Goal: Task Accomplishment & Management: Manage account settings

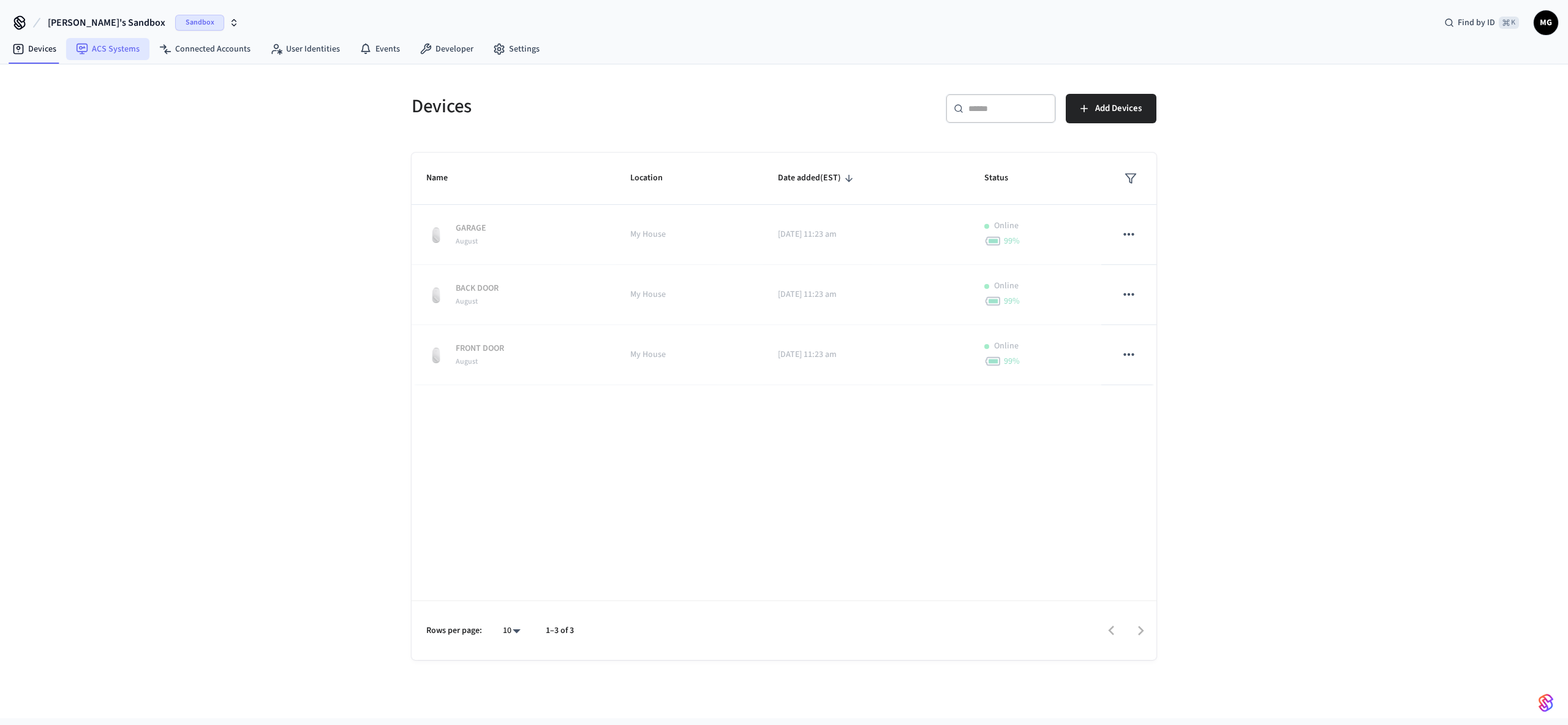
click at [84, 47] on icon at bounding box center [81, 49] width 12 height 12
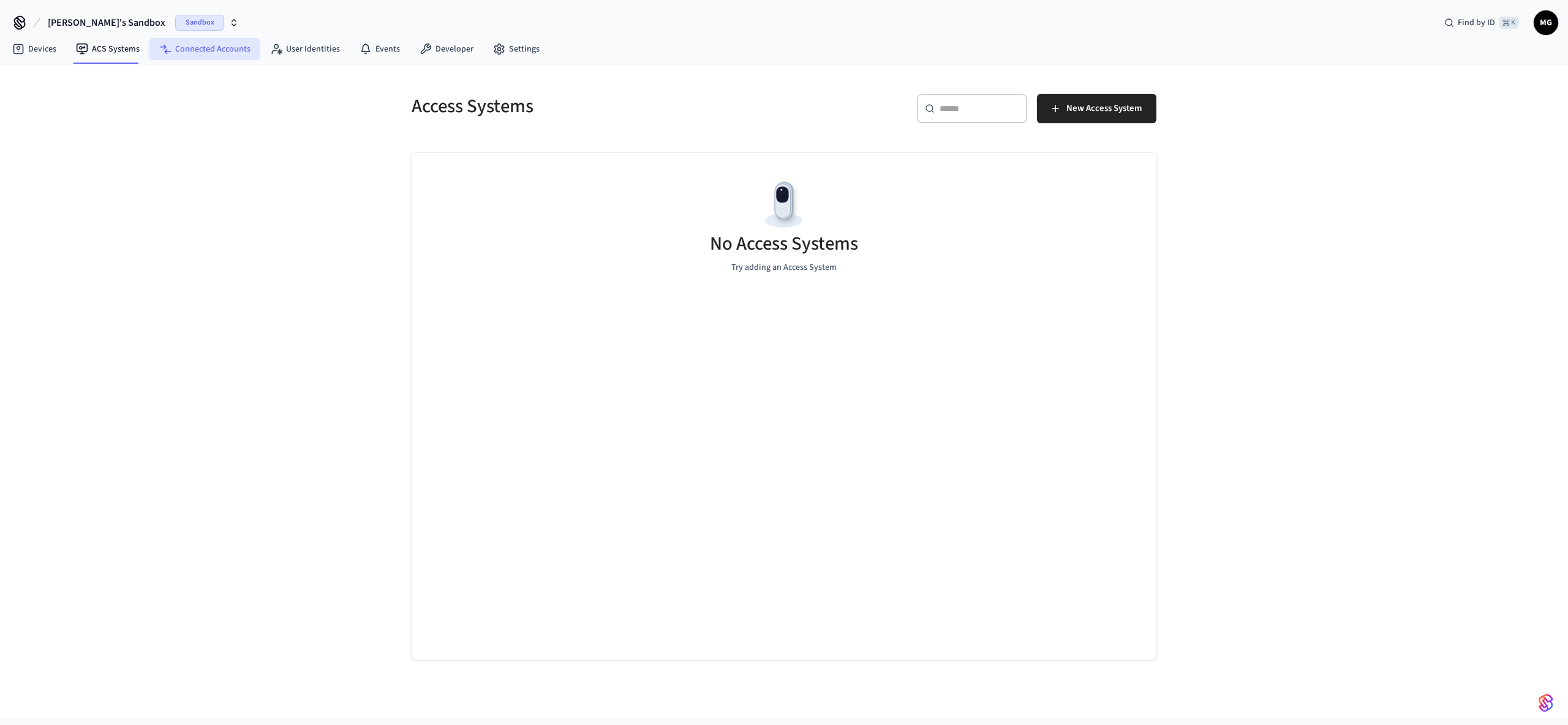
click at [192, 55] on link "Connected Accounts" at bounding box center [204, 49] width 111 height 22
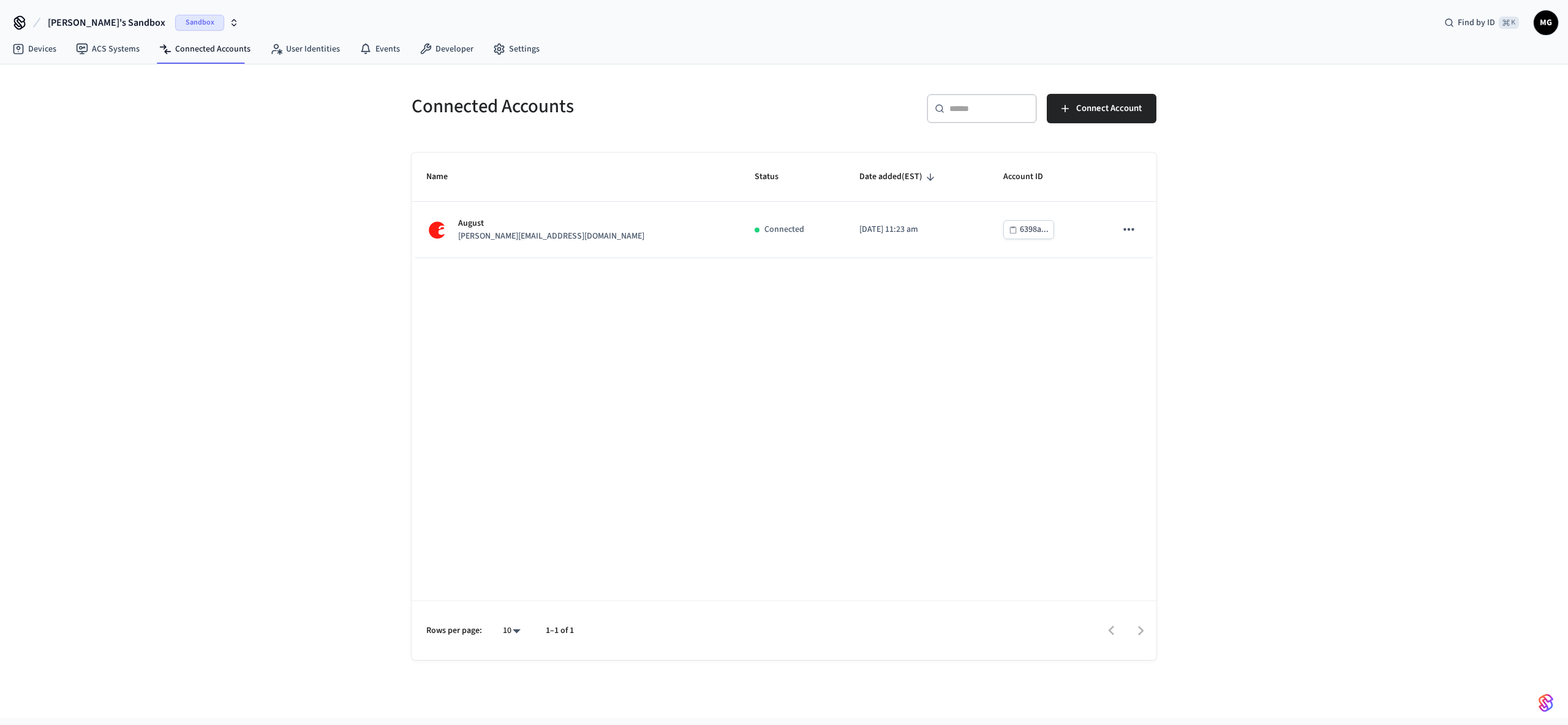
click at [234, 253] on div "Connected Accounts ​ ​ Connect Account Name Status Date added (EST) Account ID …" at bounding box center [784, 391] width 1568 height 654
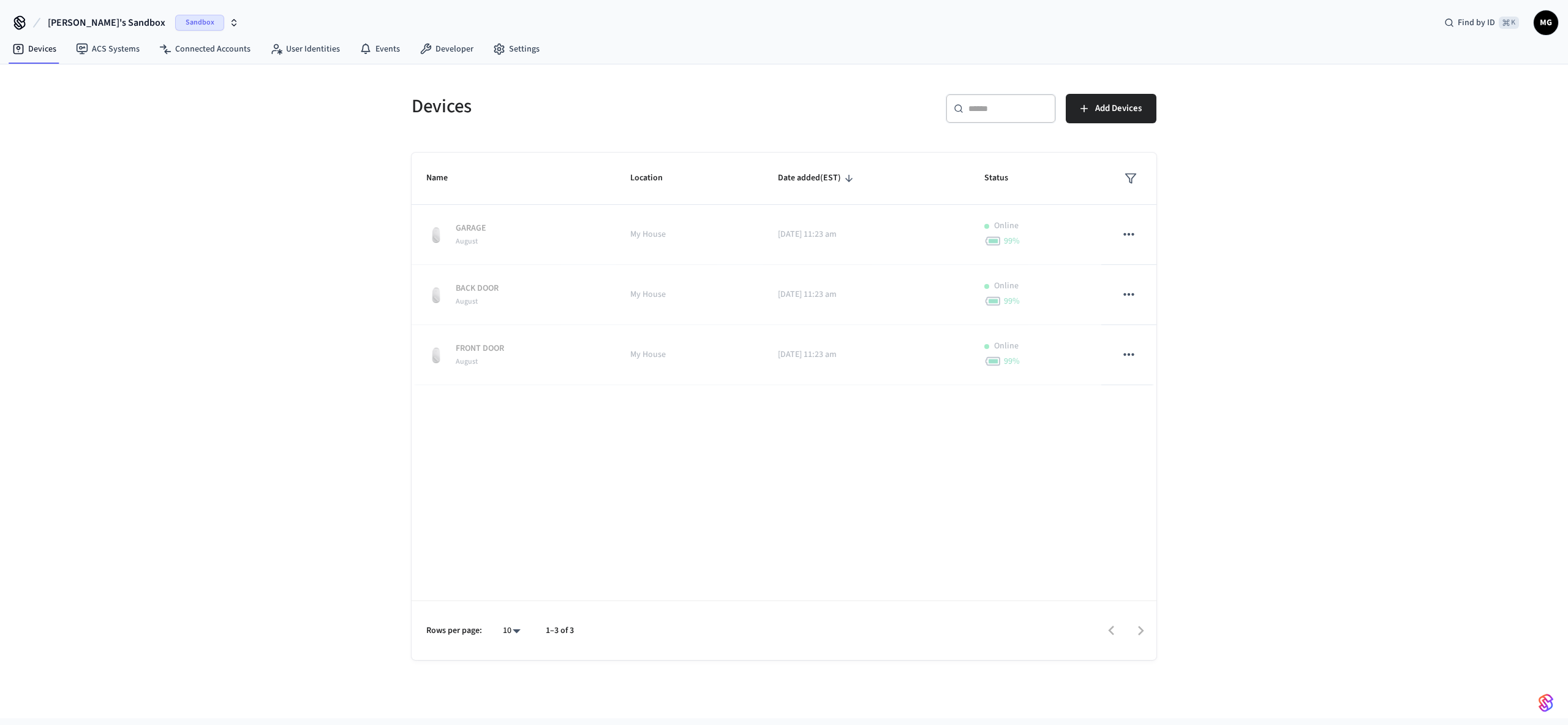
click at [172, 181] on div "Devices ​ ​ Add Devices Name Location Date added (EST) Status GARAGE August My …" at bounding box center [784, 391] width 1568 height 654
click at [376, 49] on link "Events" at bounding box center [380, 49] width 60 height 22
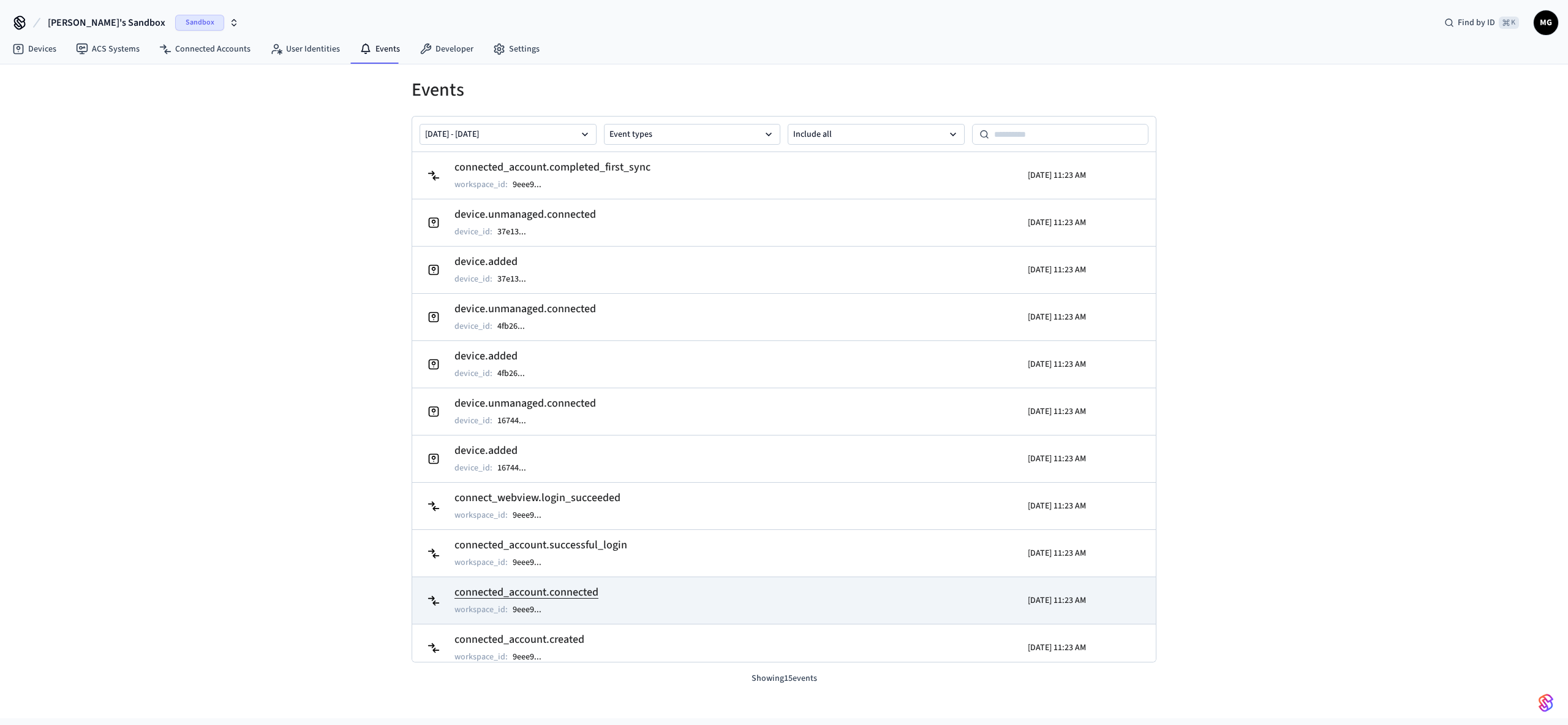
click at [579, 591] on h2 "connected_account.connected" at bounding box center [526, 592] width 144 height 17
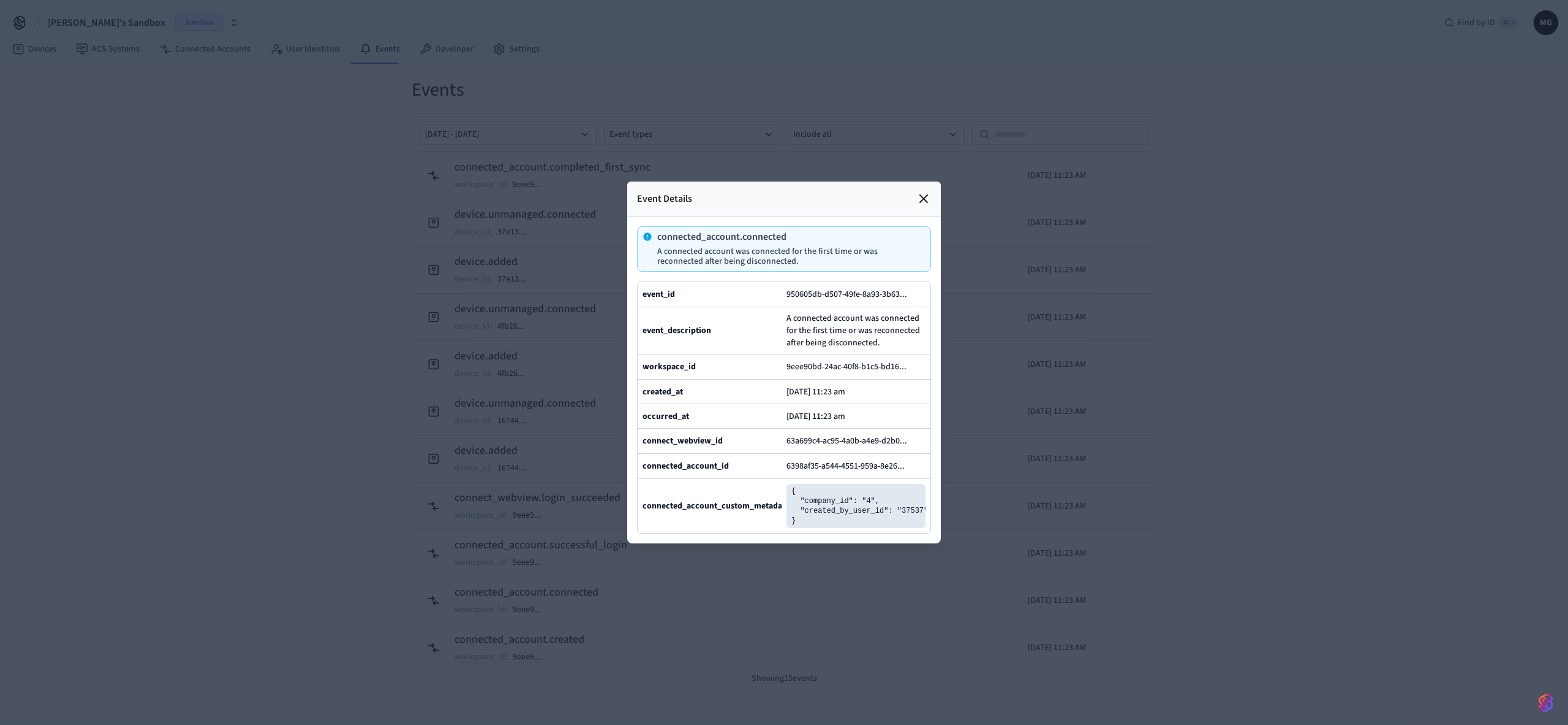
click at [936, 196] on div "Event Details" at bounding box center [784, 199] width 314 height 35
click at [949, 191] on div at bounding box center [784, 362] width 1568 height 725
click at [935, 190] on div "Event Details" at bounding box center [784, 199] width 314 height 35
click at [925, 197] on icon at bounding box center [924, 199] width 7 height 7
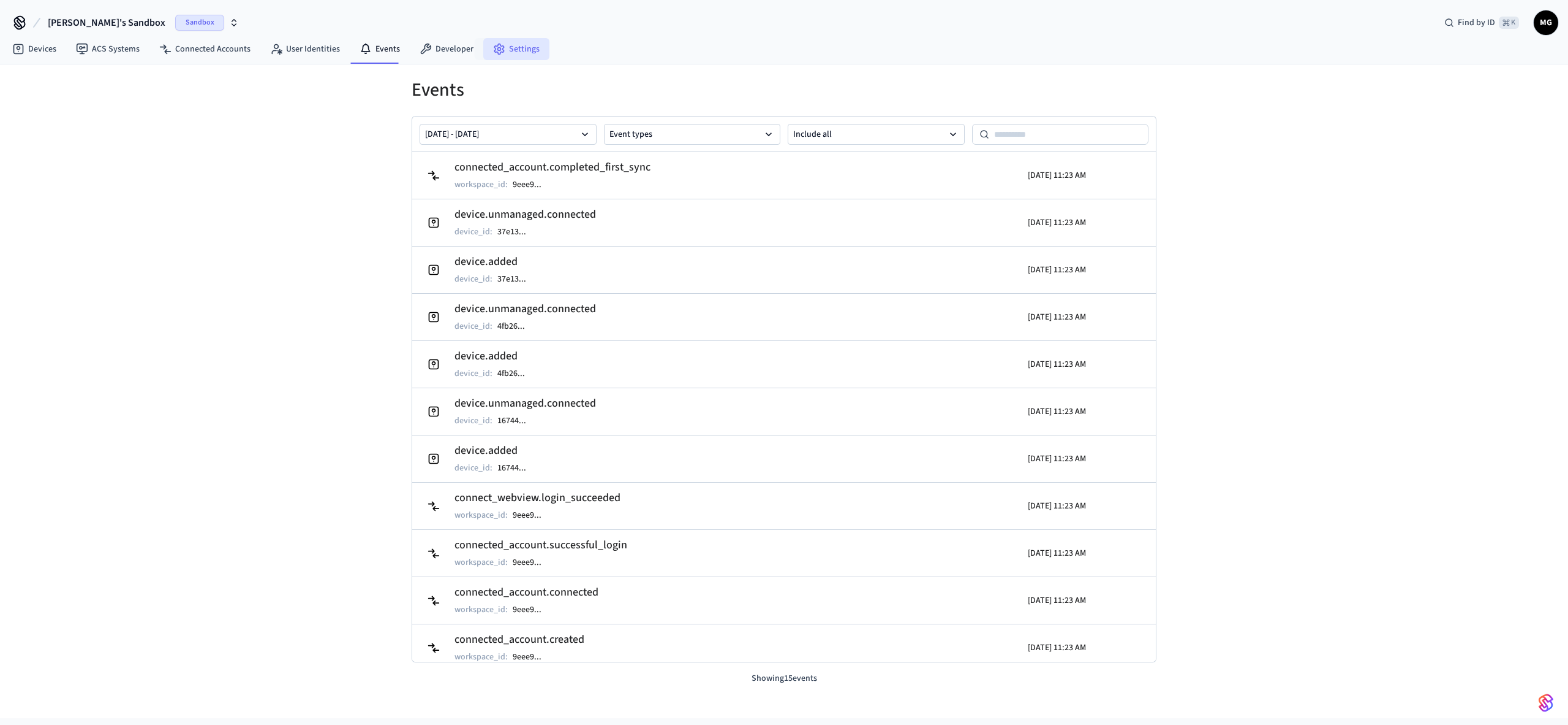
click at [494, 51] on icon at bounding box center [499, 49] width 9 height 10
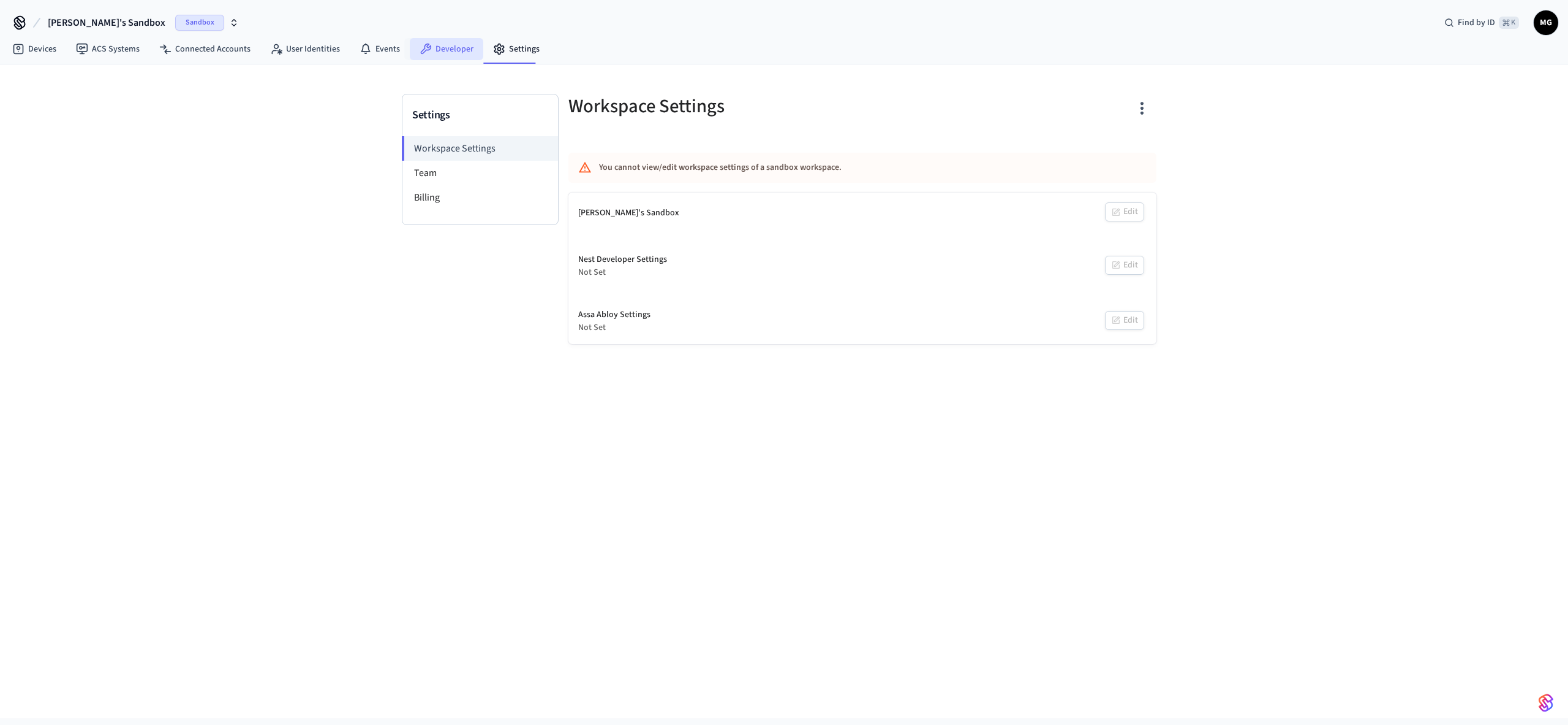
click at [448, 54] on link "Developer" at bounding box center [446, 49] width 73 height 22
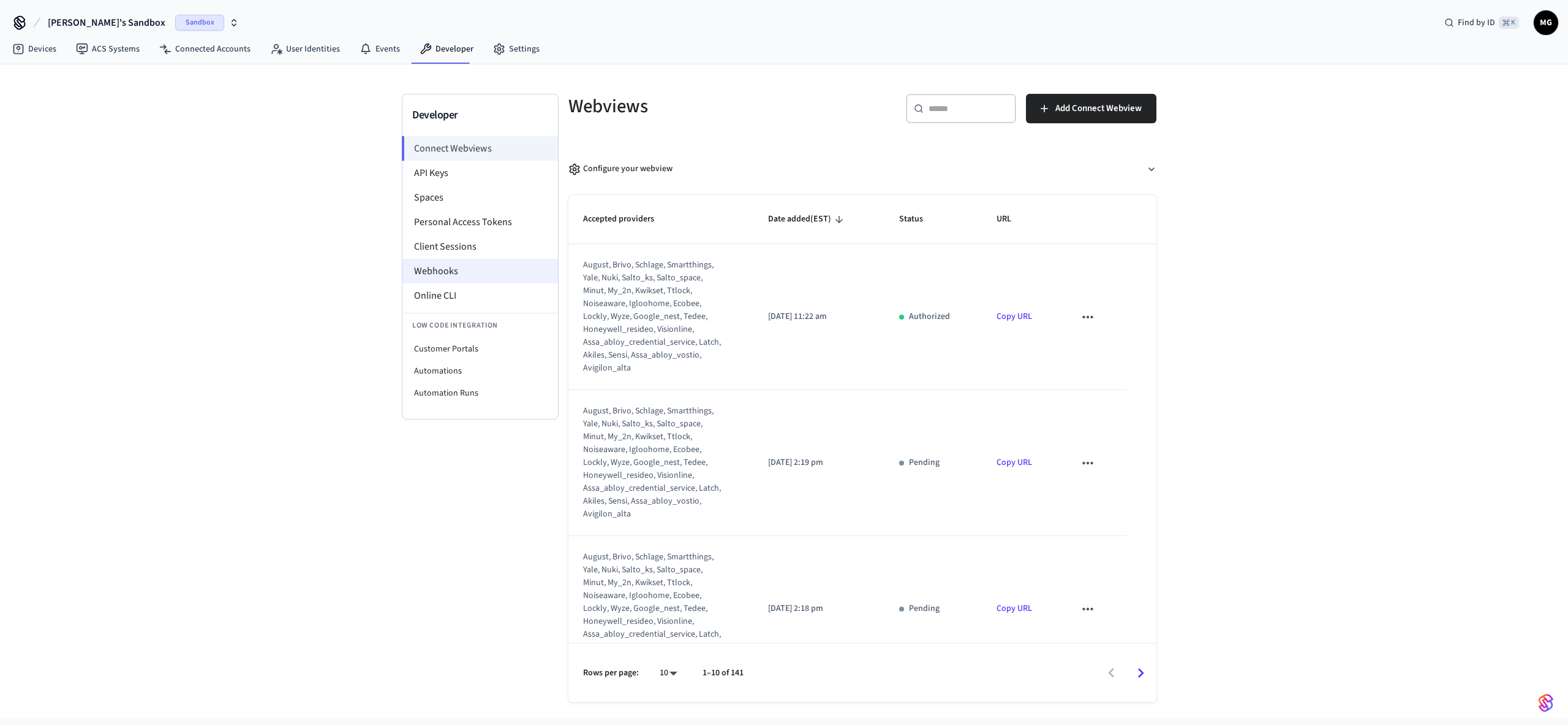
click at [446, 264] on li "Webhooks" at bounding box center [480, 271] width 156 height 25
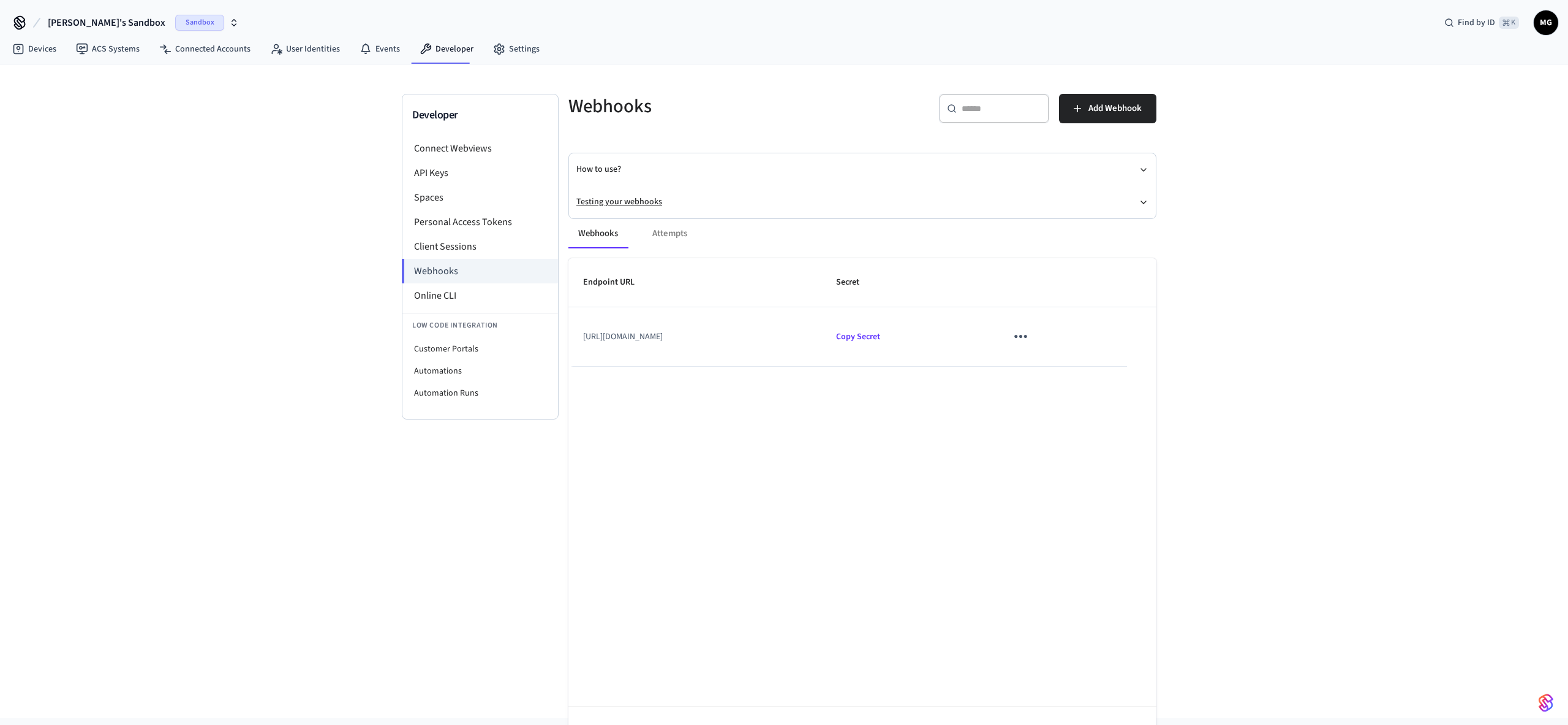
click at [638, 201] on button "Testing your webhooks" at bounding box center [863, 201] width 573 height 32
click at [626, 220] on link "Webhooks Playground" at bounding box center [648, 223] width 83 height 12
click at [1030, 361] on icon "sticky table" at bounding box center [1021, 359] width 19 height 19
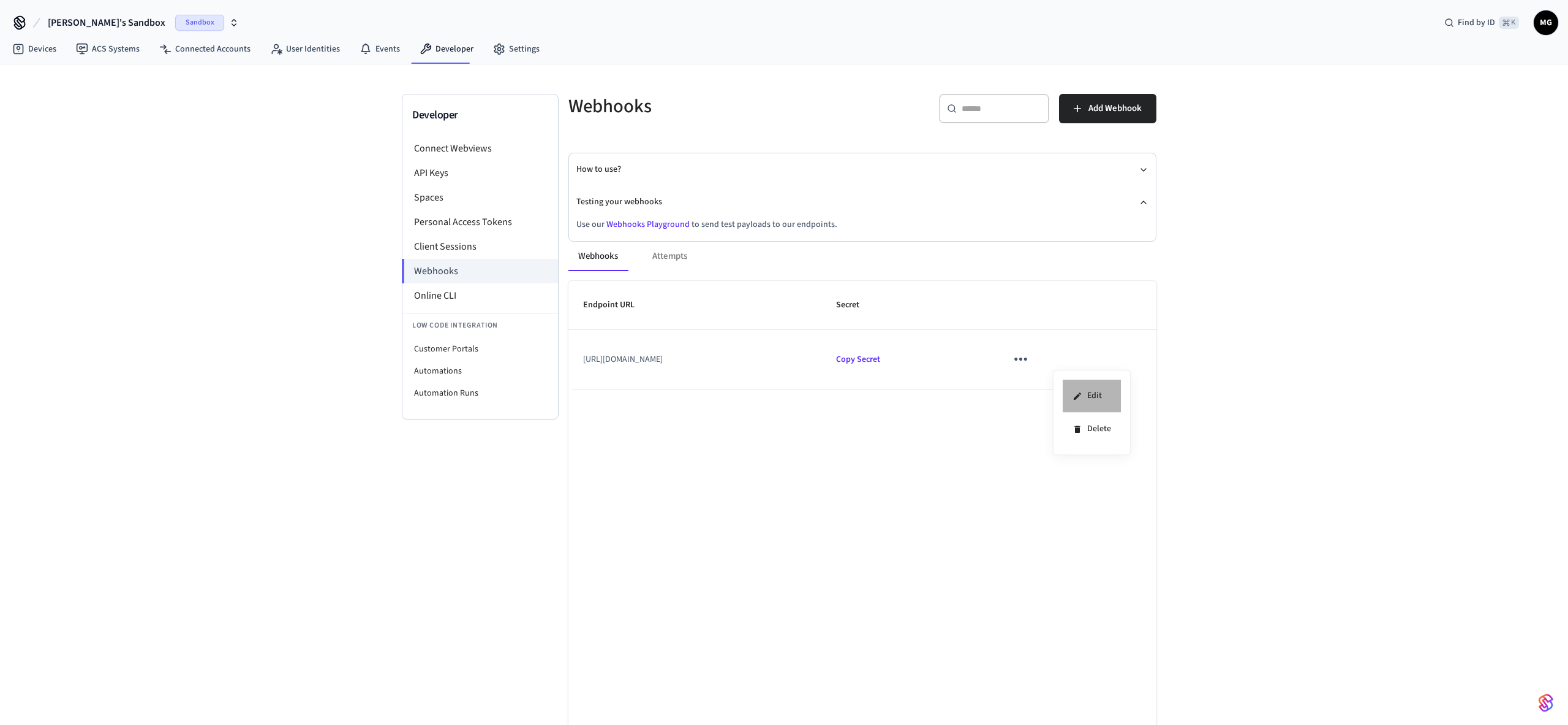
click at [1102, 393] on li "Edit" at bounding box center [1092, 396] width 59 height 33
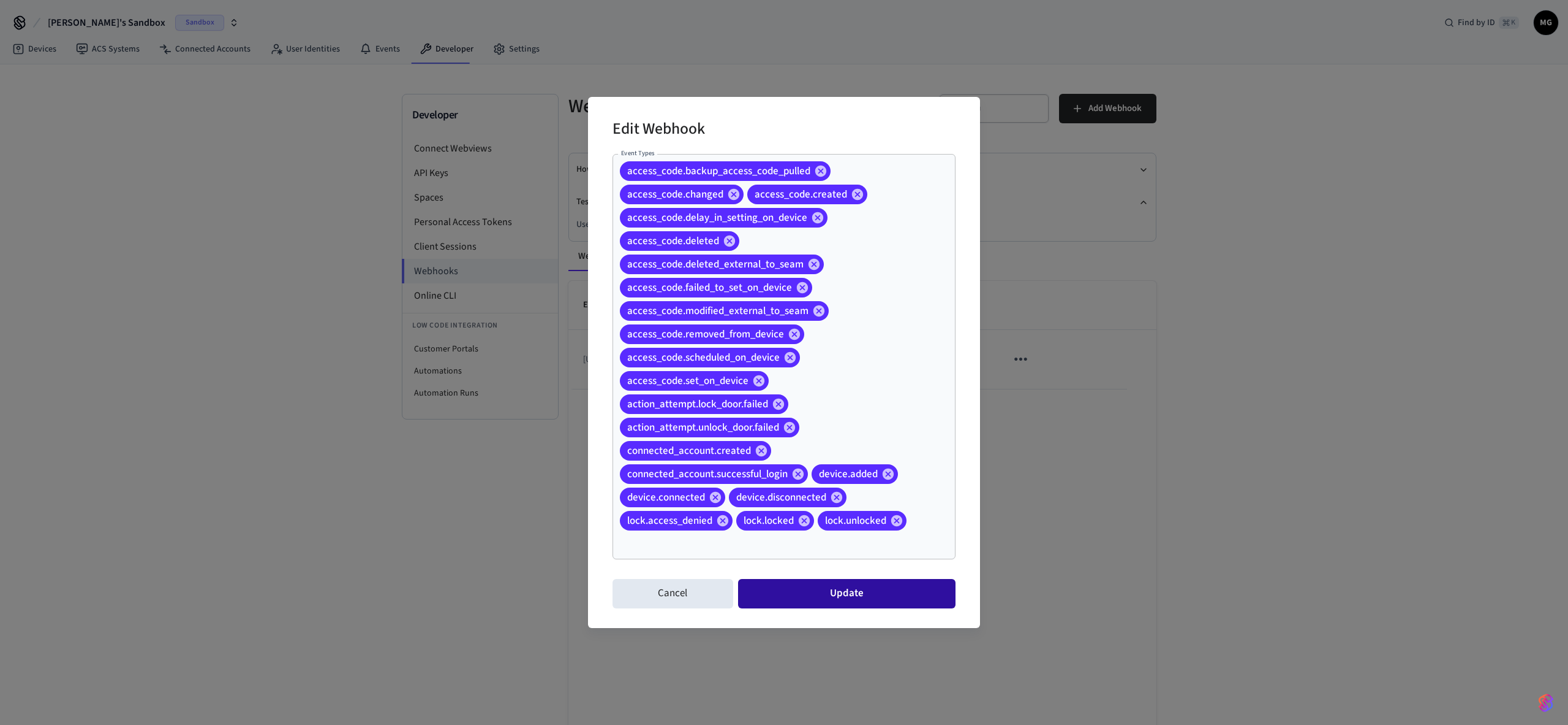
click at [808, 597] on button "Update" at bounding box center [847, 593] width 218 height 29
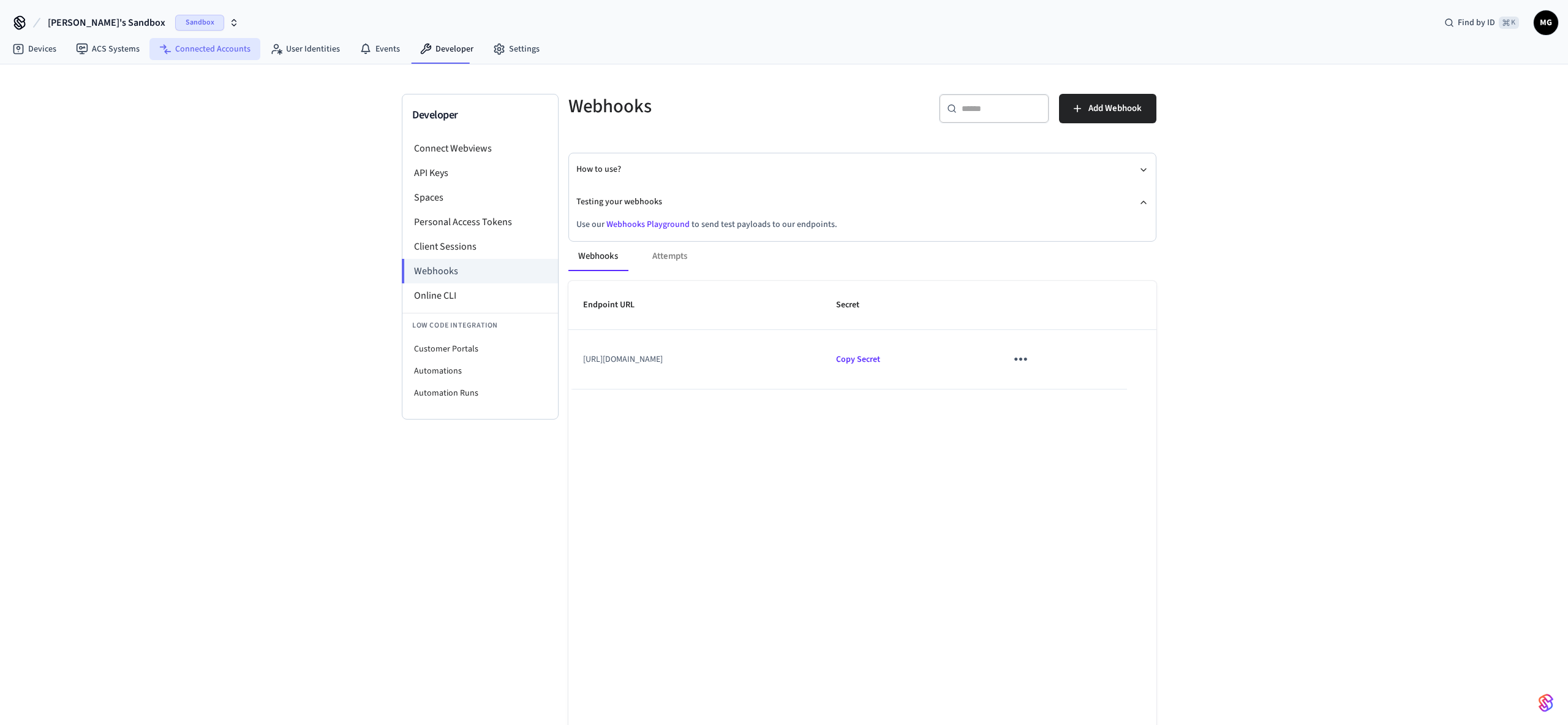
click at [212, 58] on link "Connected Accounts" at bounding box center [204, 49] width 111 height 22
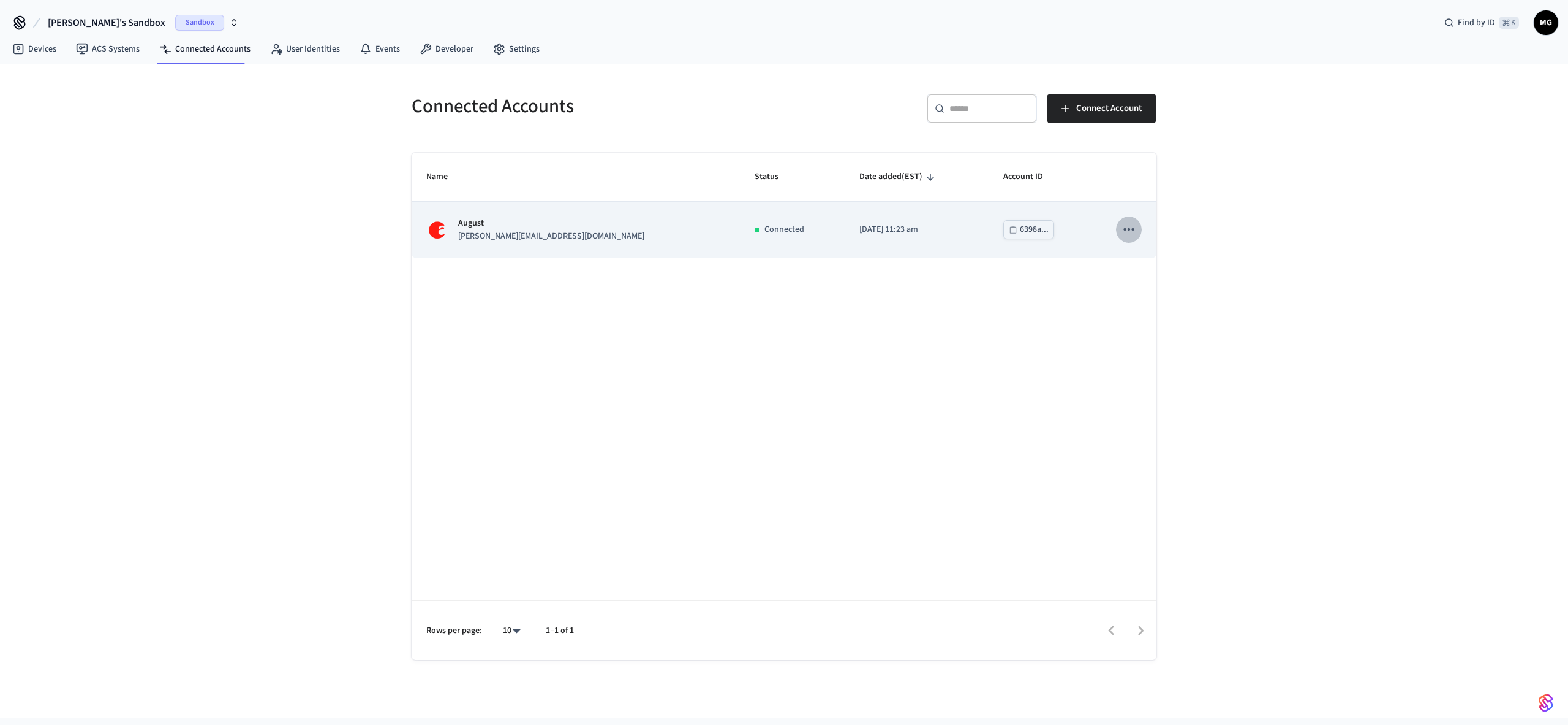
click at [1137, 229] on button "sticky table" at bounding box center [1129, 229] width 26 height 26
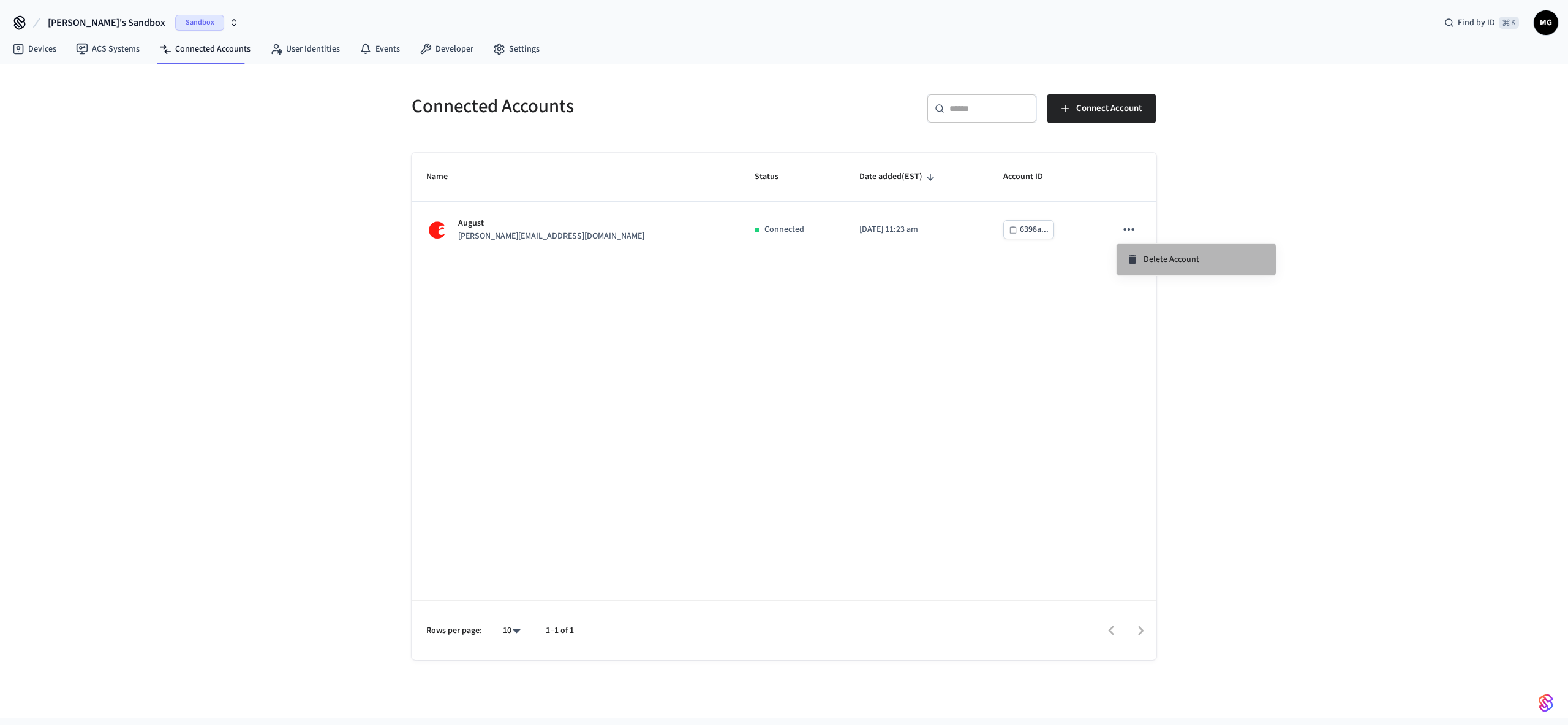
click at [1148, 261] on span "Delete Account" at bounding box center [1171, 259] width 56 height 12
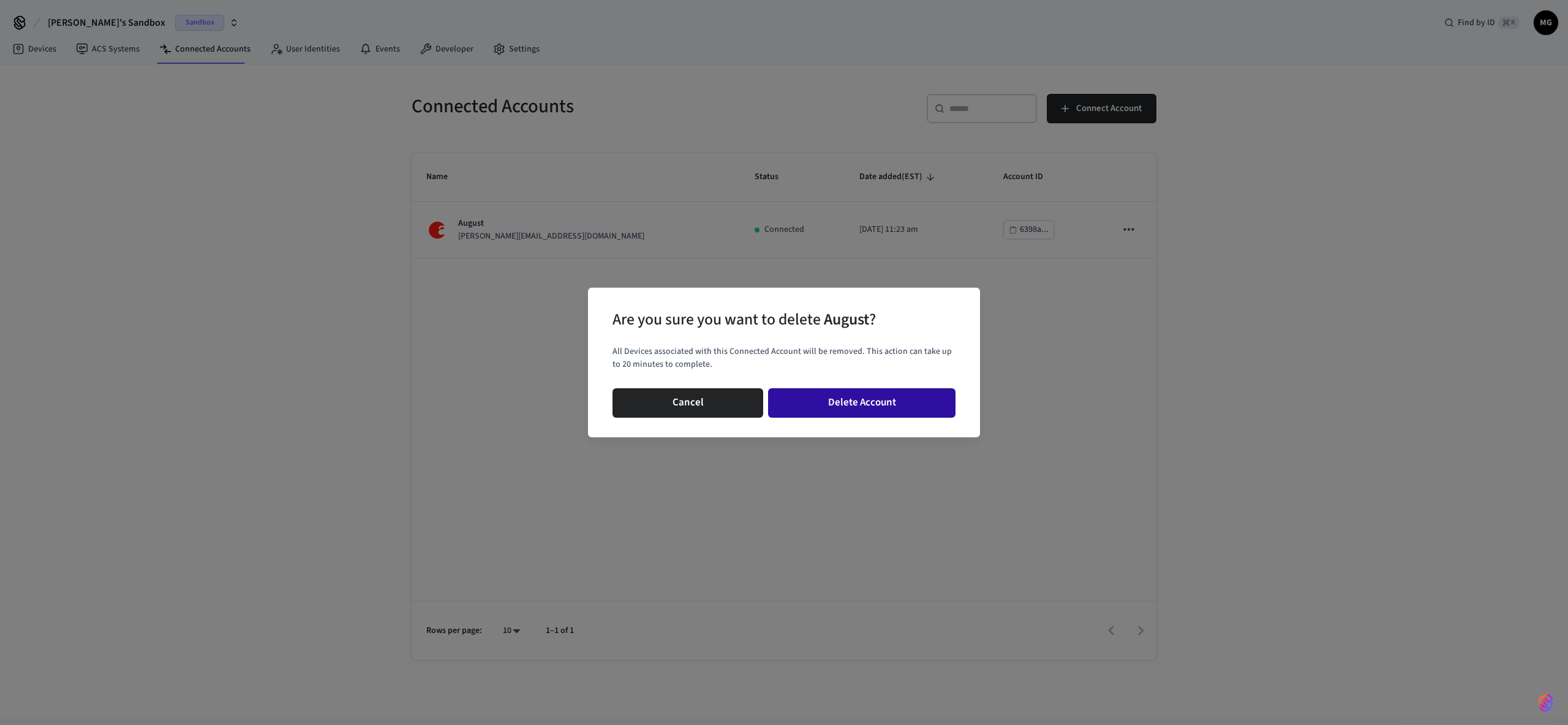
click at [880, 406] on button "Delete Account" at bounding box center [862, 403] width 188 height 29
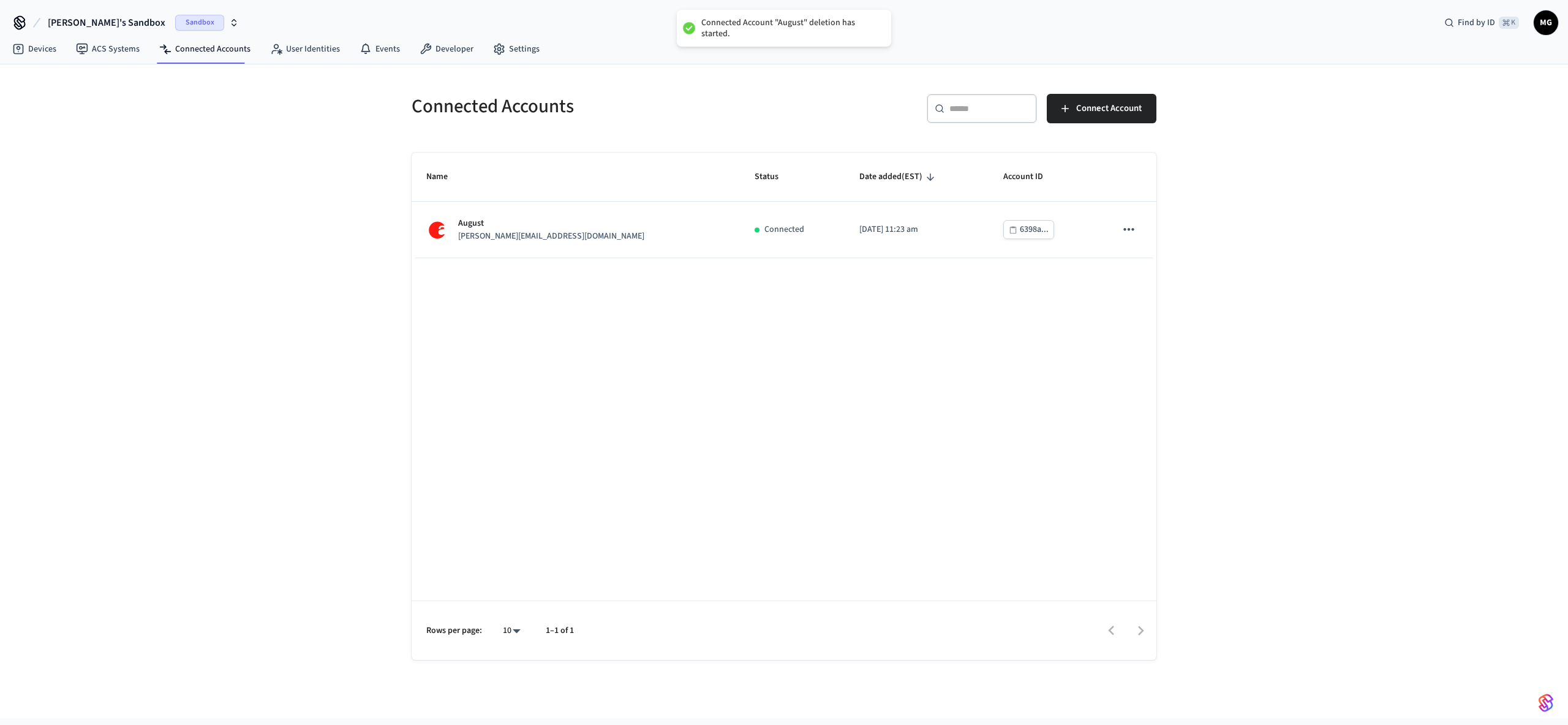
click at [1237, 181] on div "Connected Accounts ​ ​ Connect Account Name Status Date added (EST) Account ID …" at bounding box center [784, 391] width 1568 height 654
click at [232, 210] on div "Connected Accounts ​ ​ Connect Account Name Status Date added (EST) Account ID …" at bounding box center [784, 391] width 1568 height 654
click at [493, 56] on link "Settings" at bounding box center [516, 49] width 66 height 22
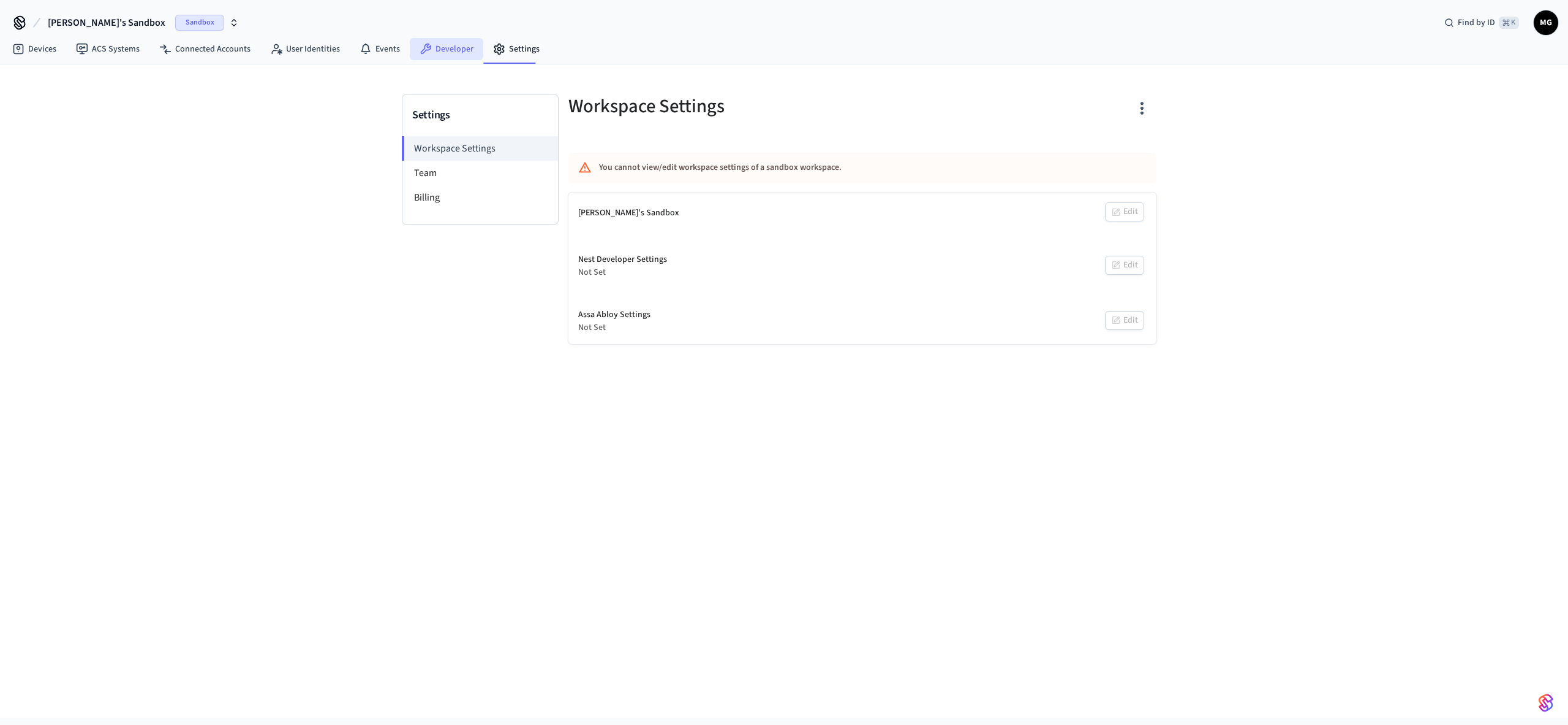
click at [464, 54] on link "Developer" at bounding box center [446, 49] width 73 height 22
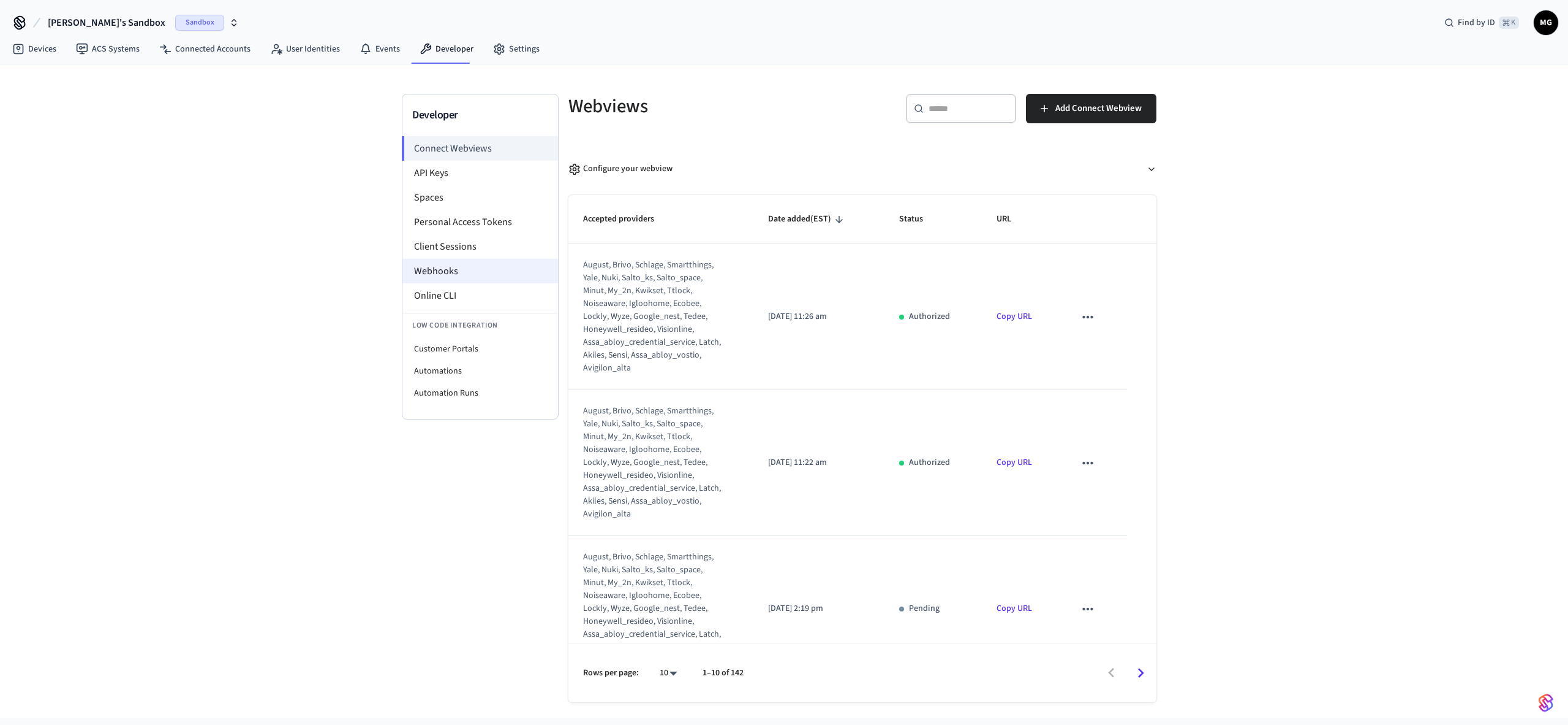
click at [448, 262] on li "Webhooks" at bounding box center [480, 271] width 156 height 25
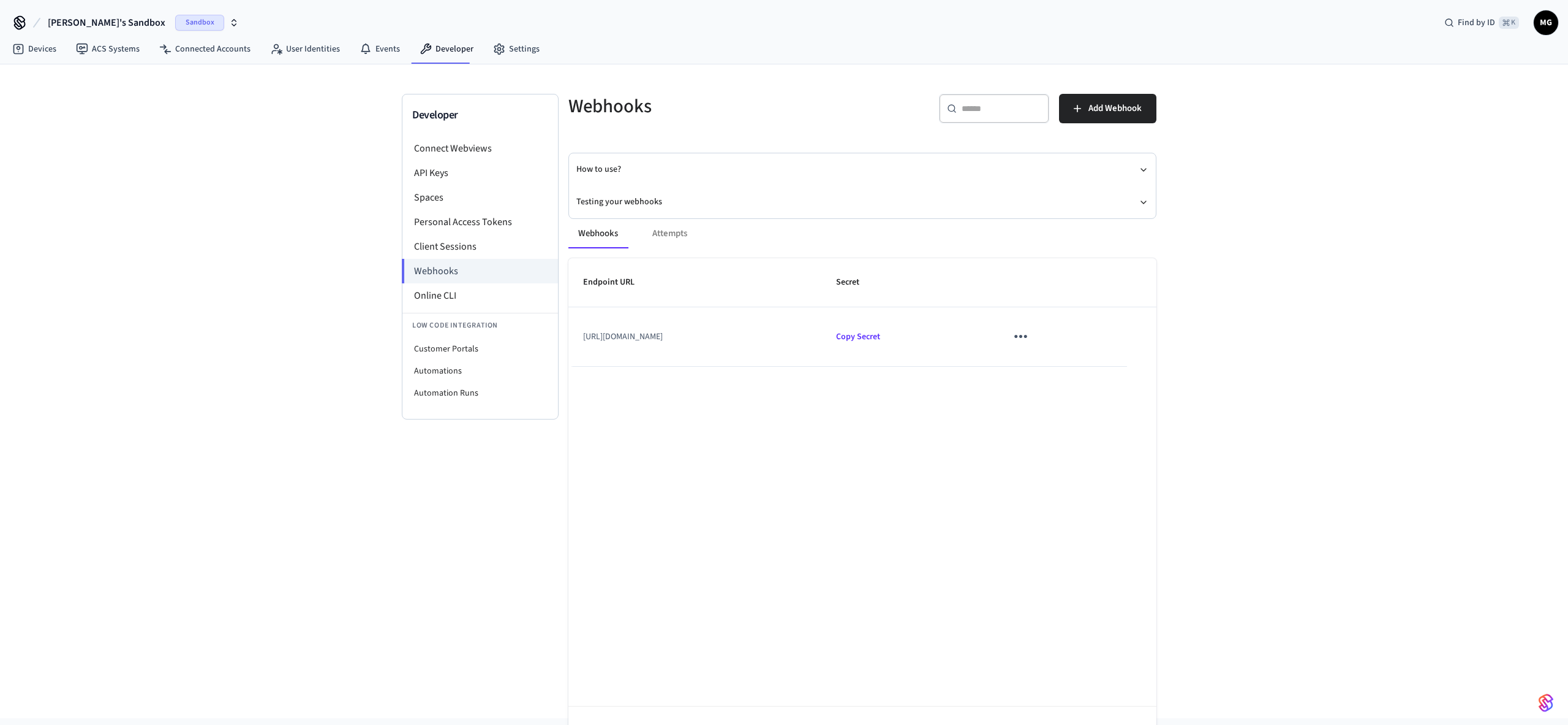
click at [648, 225] on div "Webhooks Attempts" at bounding box center [862, 233] width 588 height 29
click at [660, 237] on div "Webhooks Attempts" at bounding box center [862, 233] width 588 height 29
click at [664, 234] on div "Webhooks Attempts" at bounding box center [862, 233] width 588 height 29
click at [604, 233] on button "Webhooks" at bounding box center [597, 233] width 59 height 29
click at [1030, 338] on icon "sticky table" at bounding box center [1021, 336] width 19 height 19
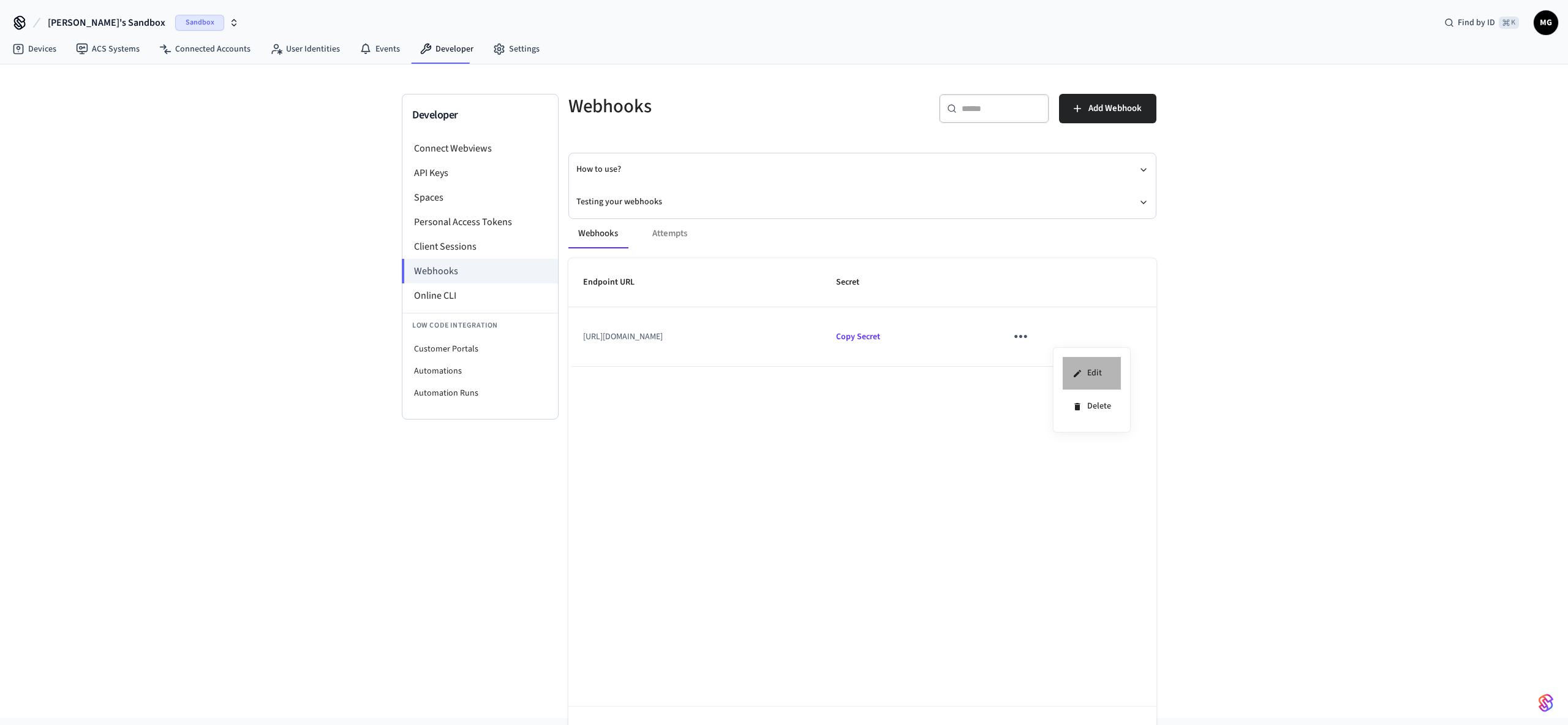
click at [1095, 373] on li "Edit" at bounding box center [1092, 373] width 59 height 33
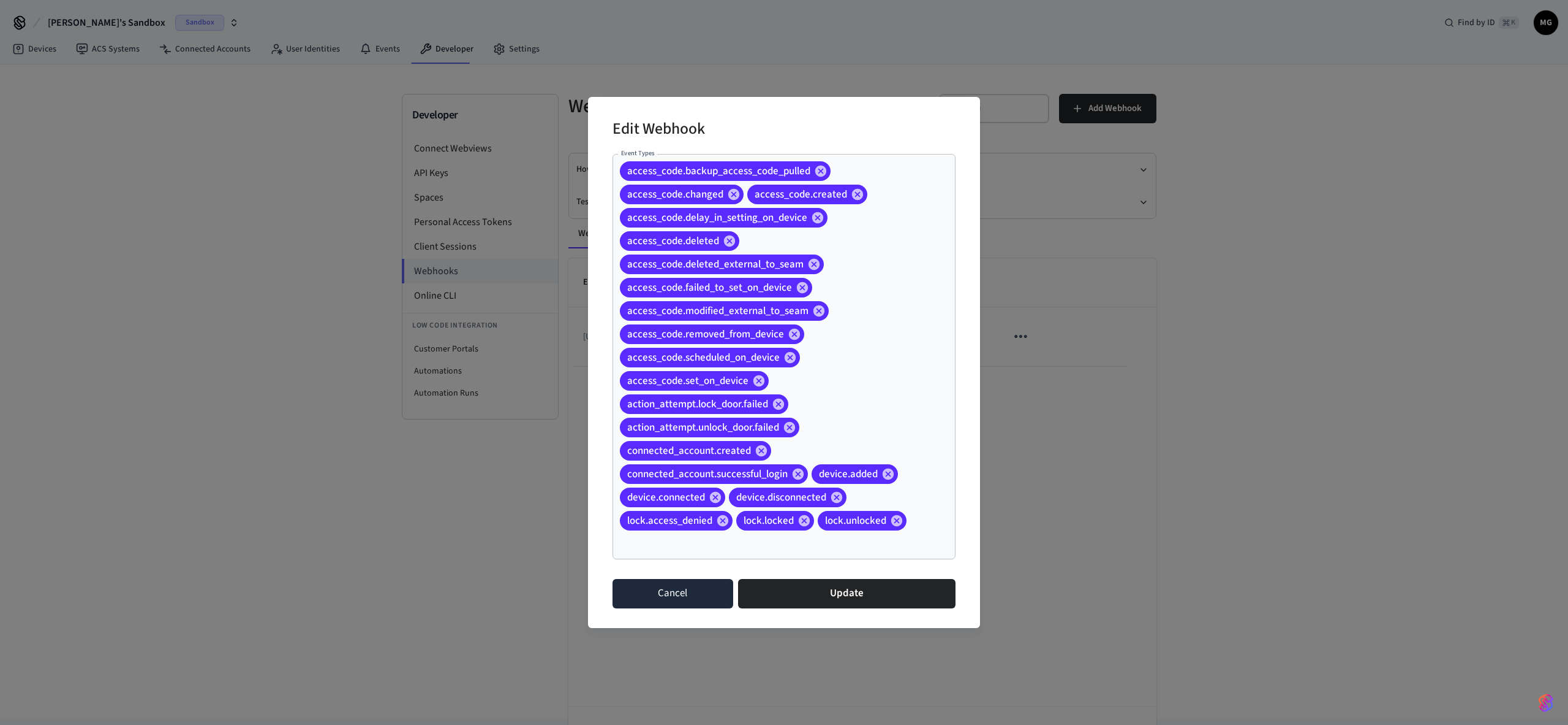
click at [675, 586] on button "Cancel" at bounding box center [673, 593] width 121 height 29
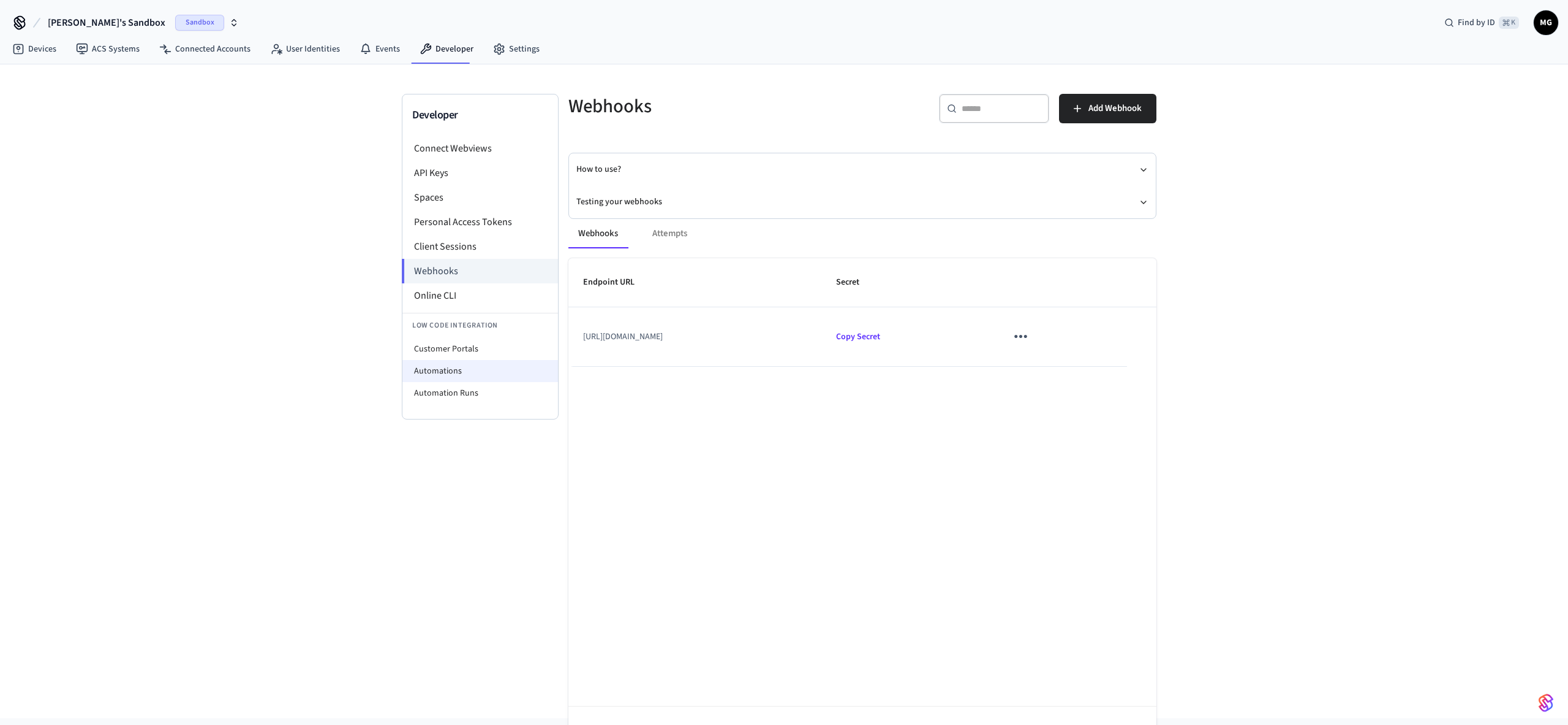
click at [467, 373] on li "Automations" at bounding box center [480, 371] width 156 height 22
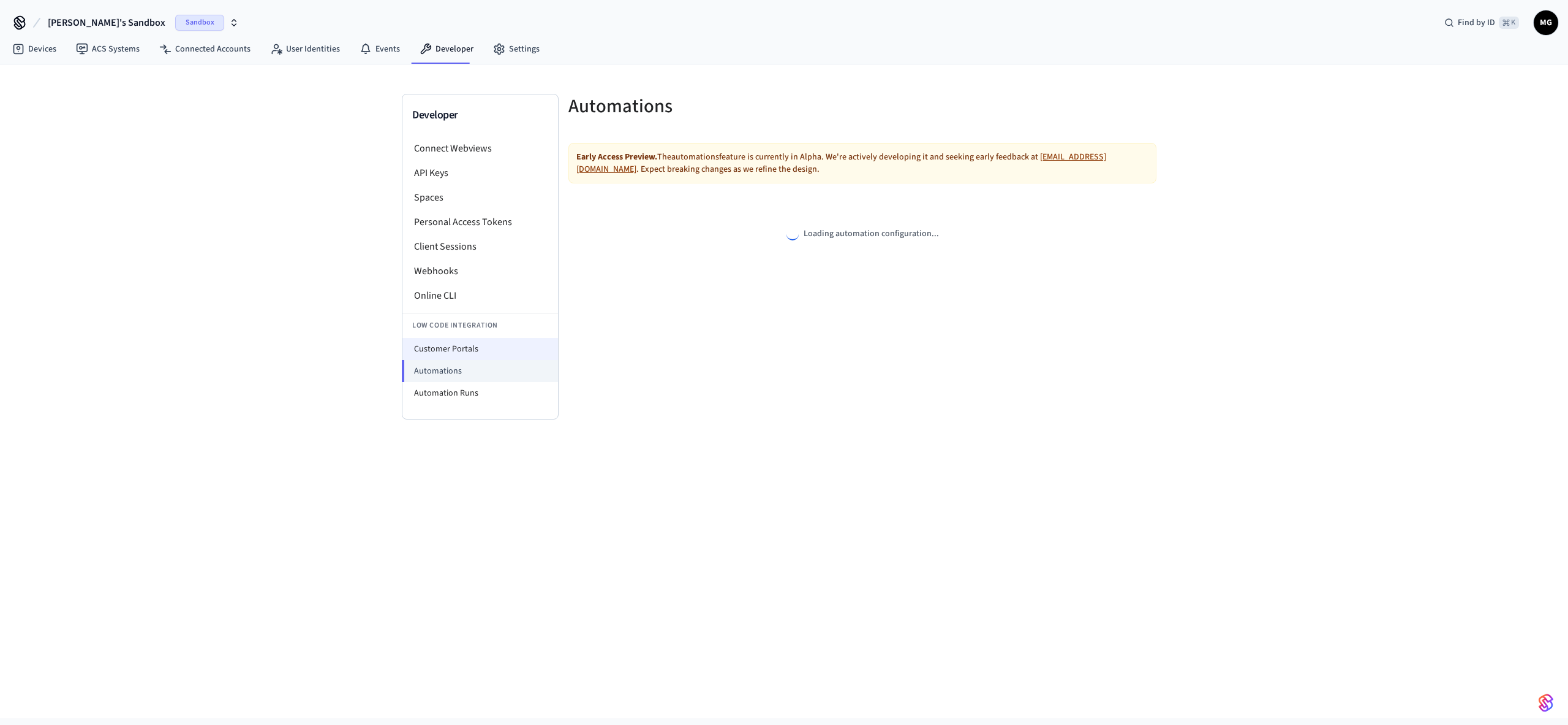
select select "**********"
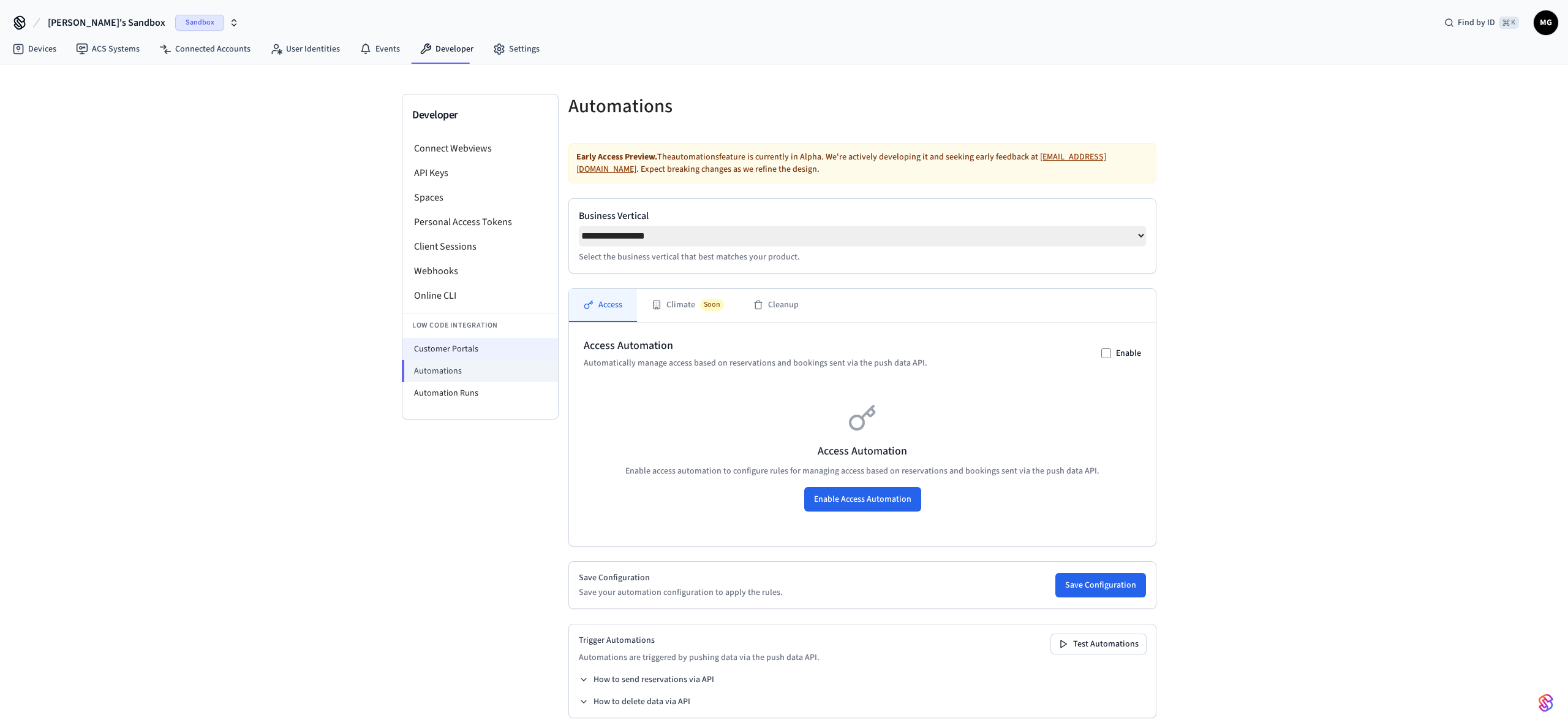
click at [478, 349] on li "Customer Portals" at bounding box center [480, 349] width 156 height 22
select select "**********"
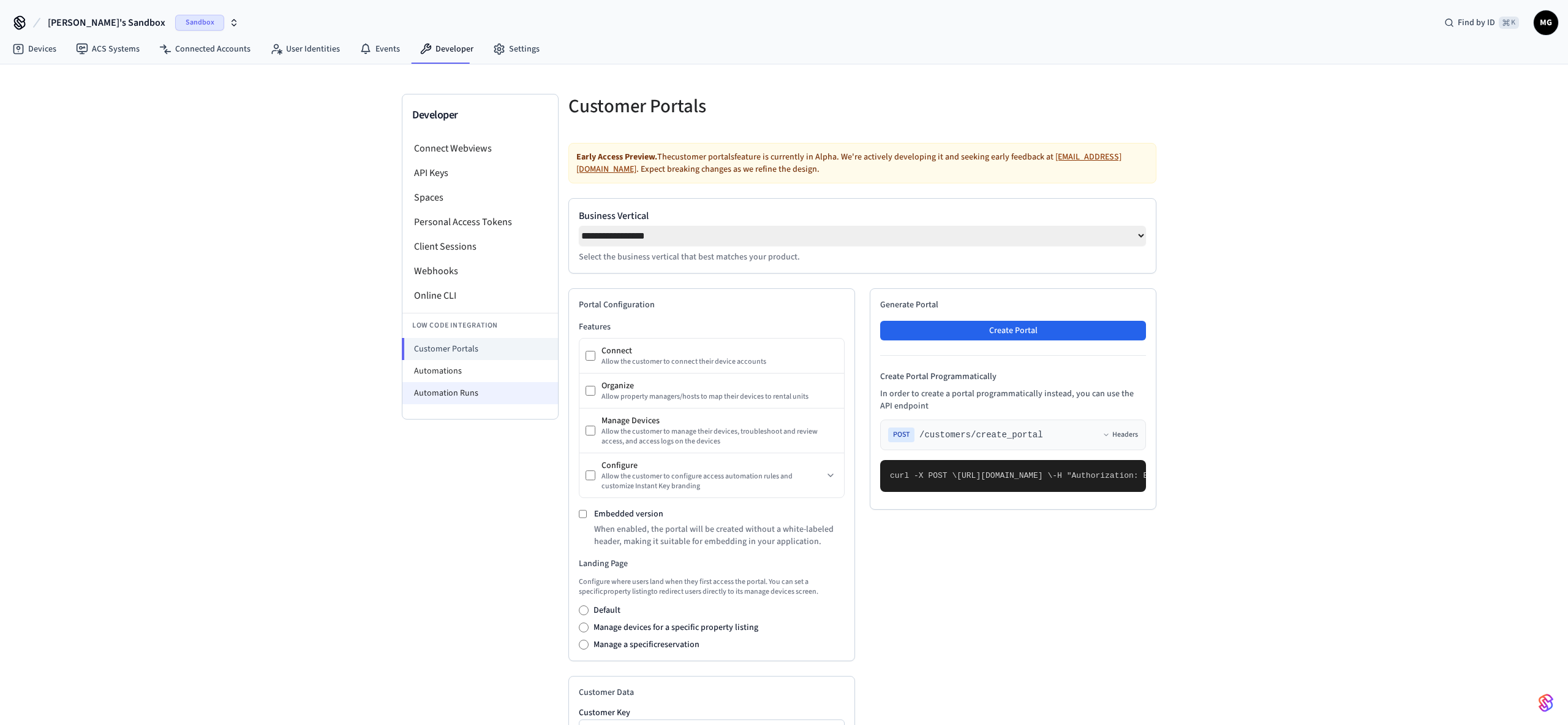
click at [470, 395] on li "Automation Runs" at bounding box center [480, 393] width 156 height 22
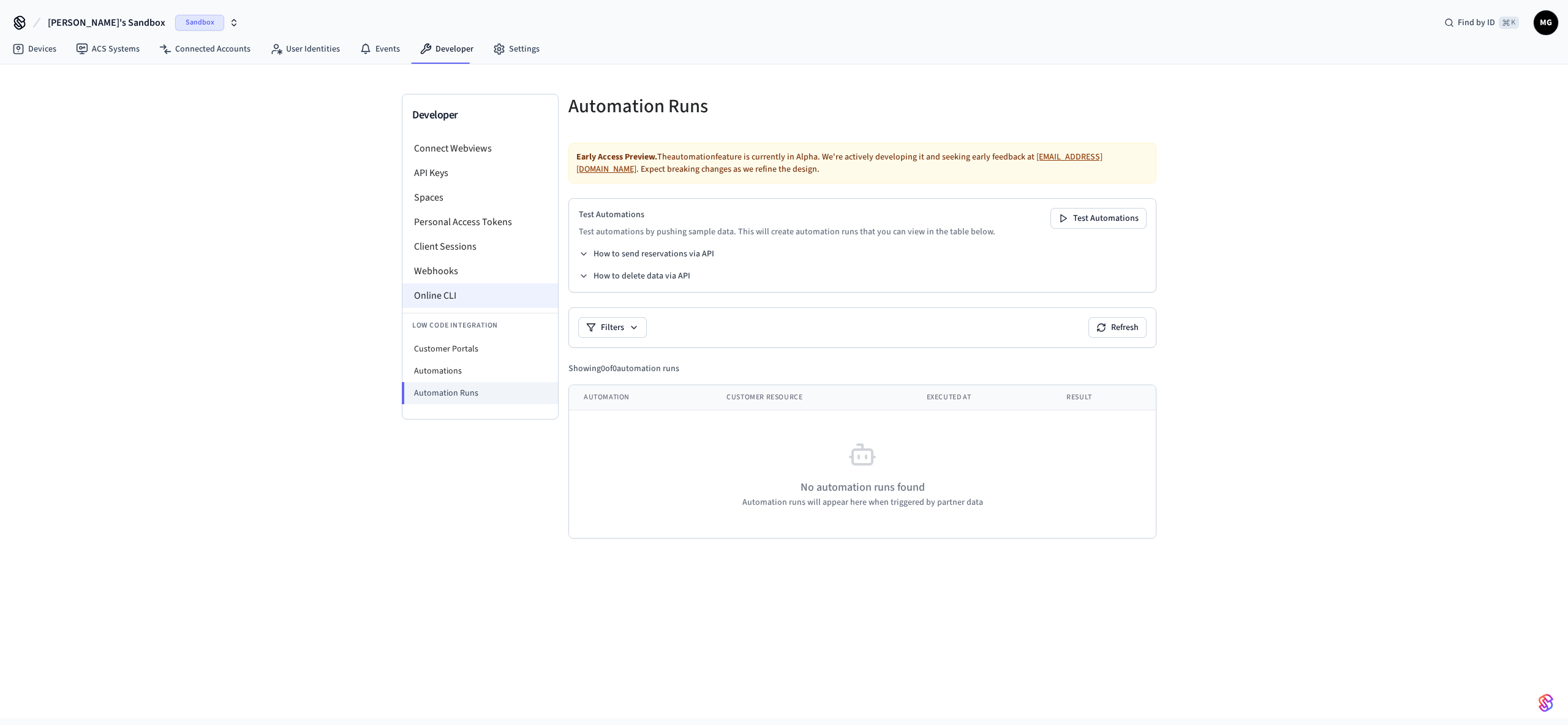
click at [426, 290] on li "Online CLI" at bounding box center [480, 295] width 156 height 25
click at [449, 275] on li "Webhooks" at bounding box center [480, 271] width 156 height 25
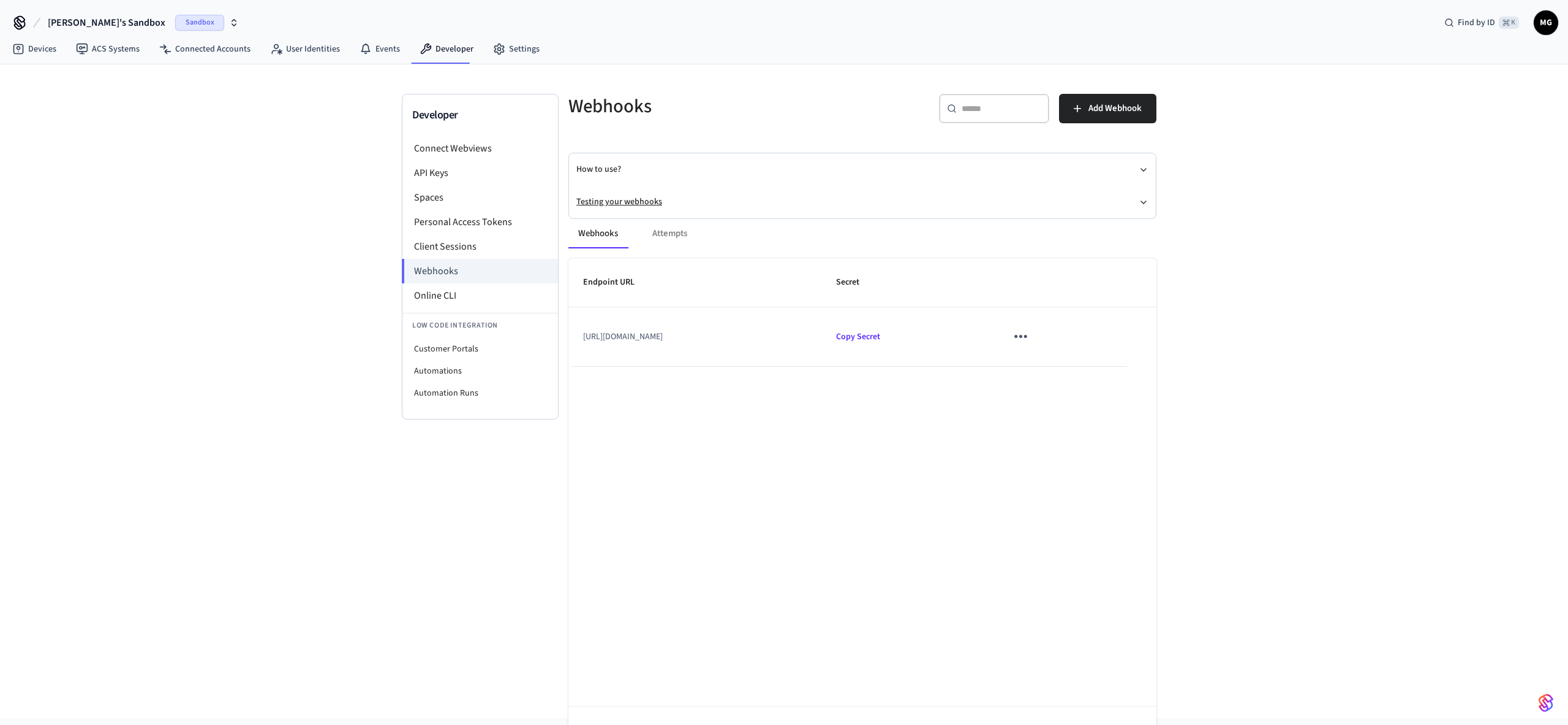
click at [608, 203] on button "Testing your webhooks" at bounding box center [863, 201] width 573 height 32
click at [660, 222] on link "Webhooks Playground" at bounding box center [648, 223] width 83 height 12
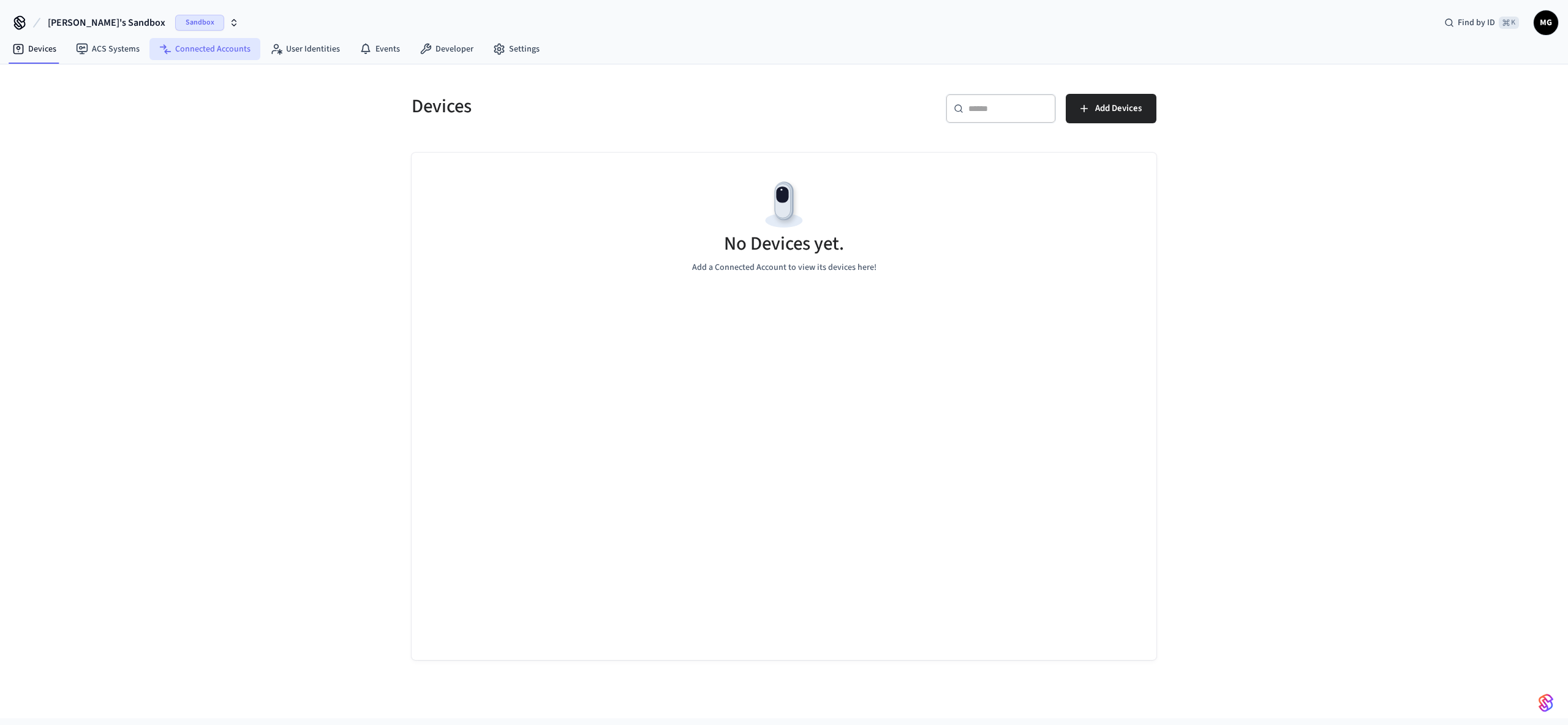
click at [187, 50] on link "Connected Accounts" at bounding box center [204, 49] width 111 height 22
click at [129, 45] on link "ACS Systems" at bounding box center [107, 49] width 83 height 22
click at [187, 55] on link "Connected Accounts" at bounding box center [204, 49] width 111 height 22
click at [315, 50] on link "User Identities" at bounding box center [306, 49] width 90 height 22
click at [430, 50] on link "Developer" at bounding box center [446, 49] width 73 height 22
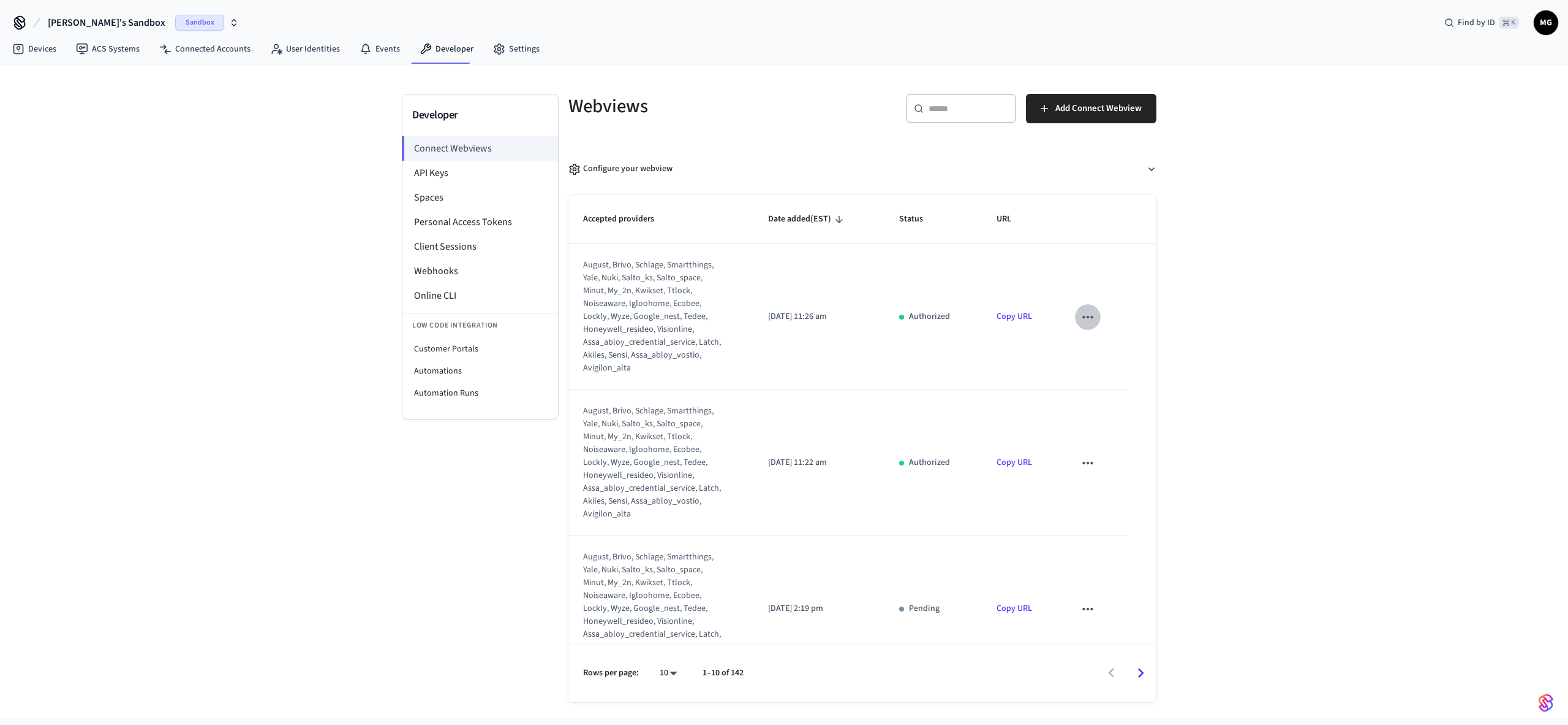
click at [1087, 319] on icon "sticky table" at bounding box center [1088, 317] width 16 height 16
click at [1284, 299] on div at bounding box center [784, 362] width 1568 height 725
click at [645, 276] on div "august, brivo, schlage, smartthings, yale, nuki, salto_ks, salto_space, minut, …" at bounding box center [653, 317] width 140 height 116
click at [602, 263] on div "august, brivo, schlage, smartthings, yale, nuki, salto_ks, salto_space, minut, …" at bounding box center [653, 317] width 140 height 116
click at [605, 214] on span "Accepted providers" at bounding box center [627, 219] width 87 height 19
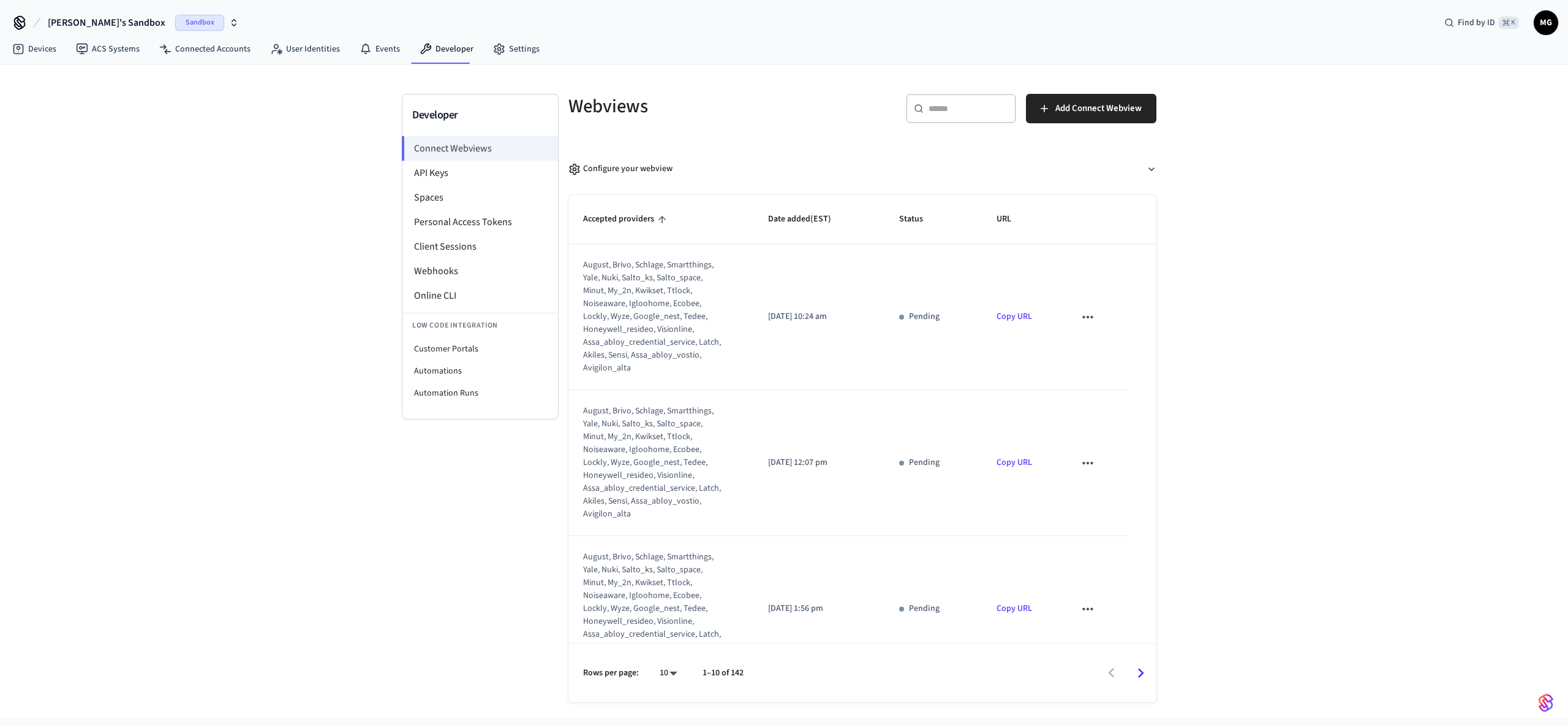
click at [807, 307] on td "[DATE] 10:24 am" at bounding box center [819, 317] width 131 height 146
click at [349, 555] on div "Developer Connect Webviews API Keys Spaces Personal Access Tokens Client Sessio…" at bounding box center [784, 391] width 1568 height 654
click at [1329, 342] on div "Developer Connect Webviews API Keys Spaces Personal Access Tokens Client Sessio…" at bounding box center [784, 391] width 1568 height 654
click at [176, 33] on button "[PERSON_NAME]'s Sandbox Sandbox" at bounding box center [143, 23] width 199 height 26
click at [237, 49] on link "Connected Accounts" at bounding box center [204, 49] width 111 height 22
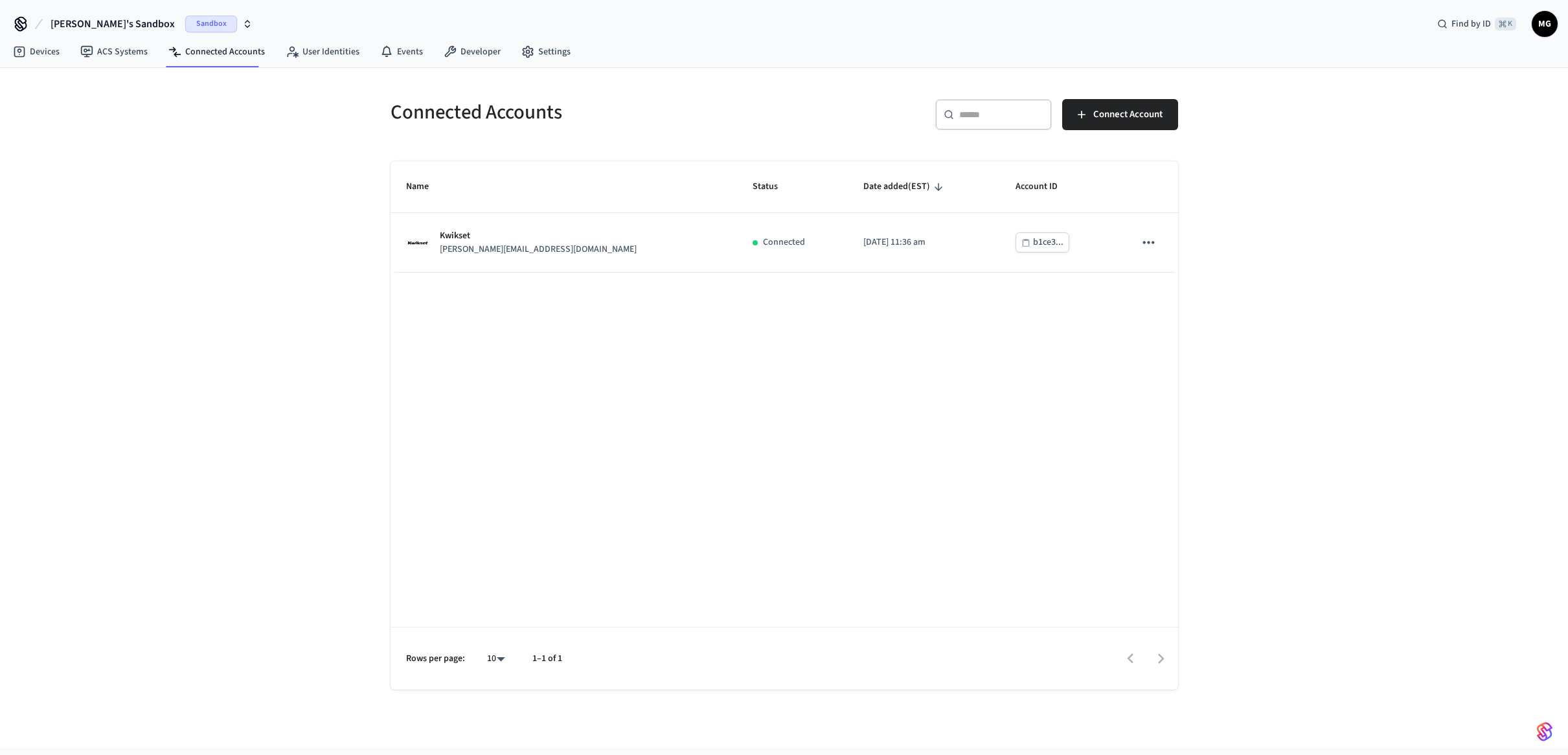
click at [1400, 462] on div "Connected Accounts ​ ​ Connect Account Name Status Date added (EST) Account ID …" at bounding box center [784, 407] width 1568 height 680
